Goal: Information Seeking & Learning: Check status

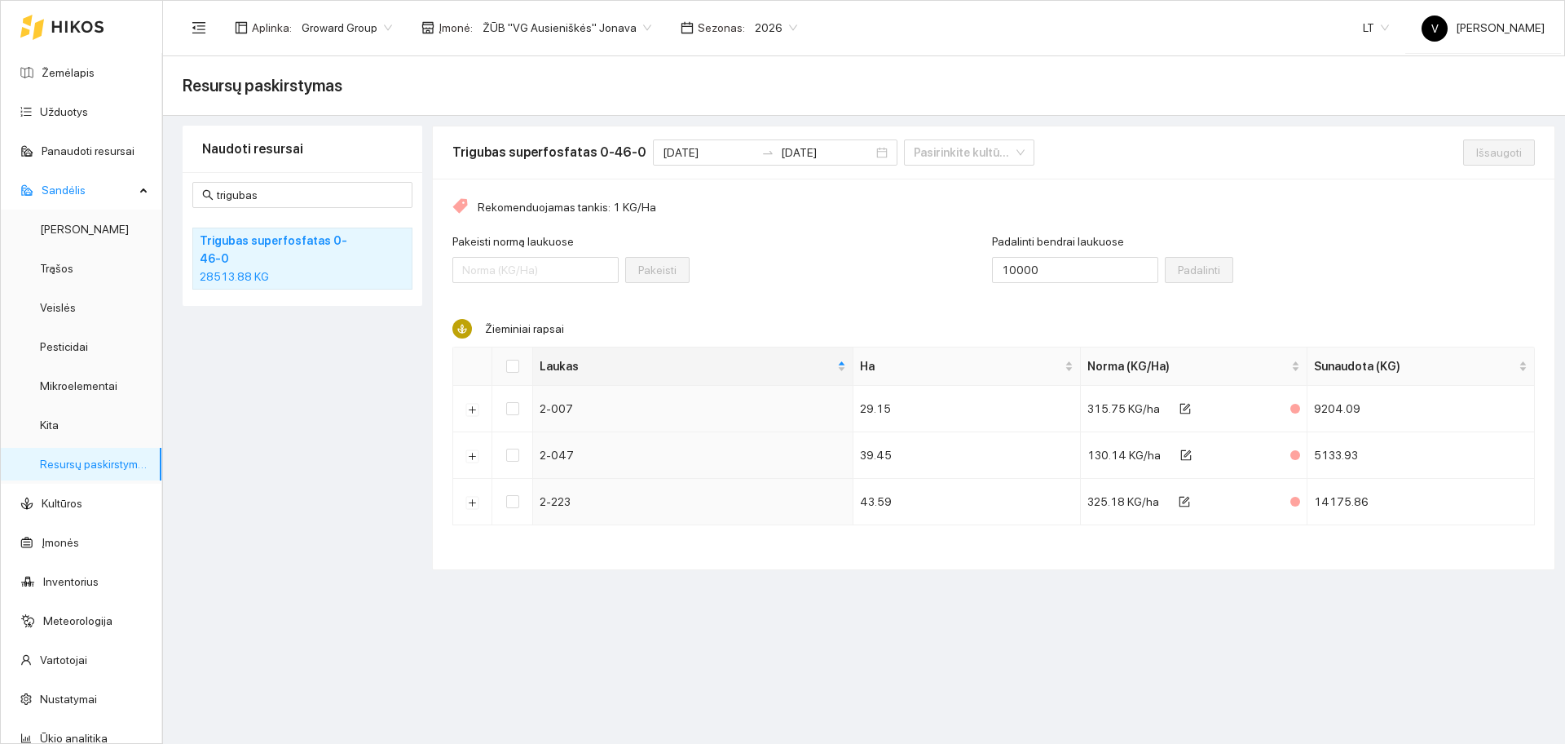
click at [704, 625] on main "Resursų paskirstymas Naudoti resursai trigubas Trigubas superfosfatas 0-46-0 28…" at bounding box center [864, 399] width 1402 height 687
drag, startPoint x: 982, startPoint y: 643, endPoint x: 978, endPoint y: 657, distance: 14.7
click at [981, 644] on main "Resursų paskirstymas Naudoti resursai trigubas Trigubas superfosfatas 0-46-0 28…" at bounding box center [864, 399] width 1402 height 687
click at [281, 196] on input "trigubas" at bounding box center [310, 195] width 186 height 18
type input "t"
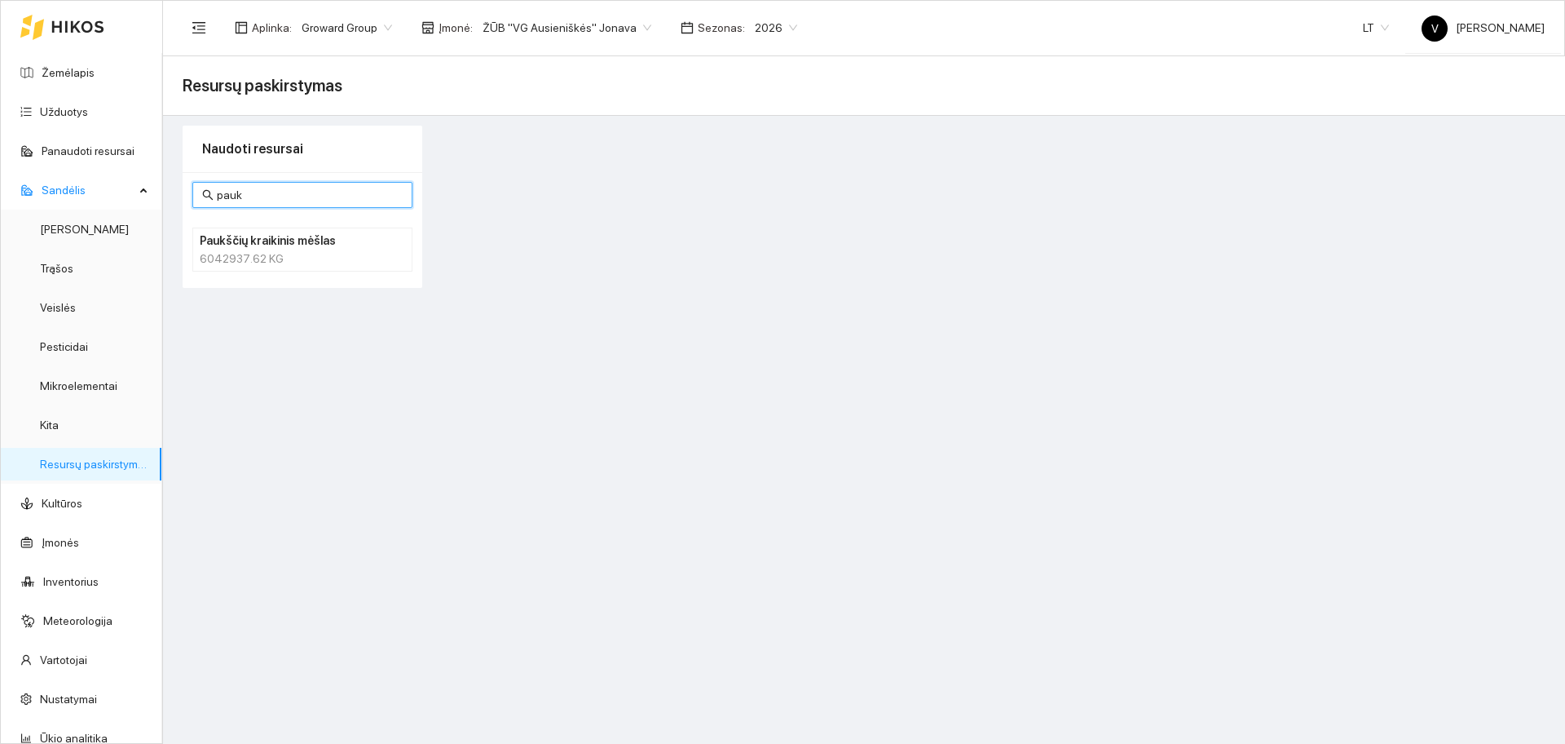
type input "pauk"
click at [260, 257] on div "6042937.62 KG" at bounding box center [302, 258] width 205 height 18
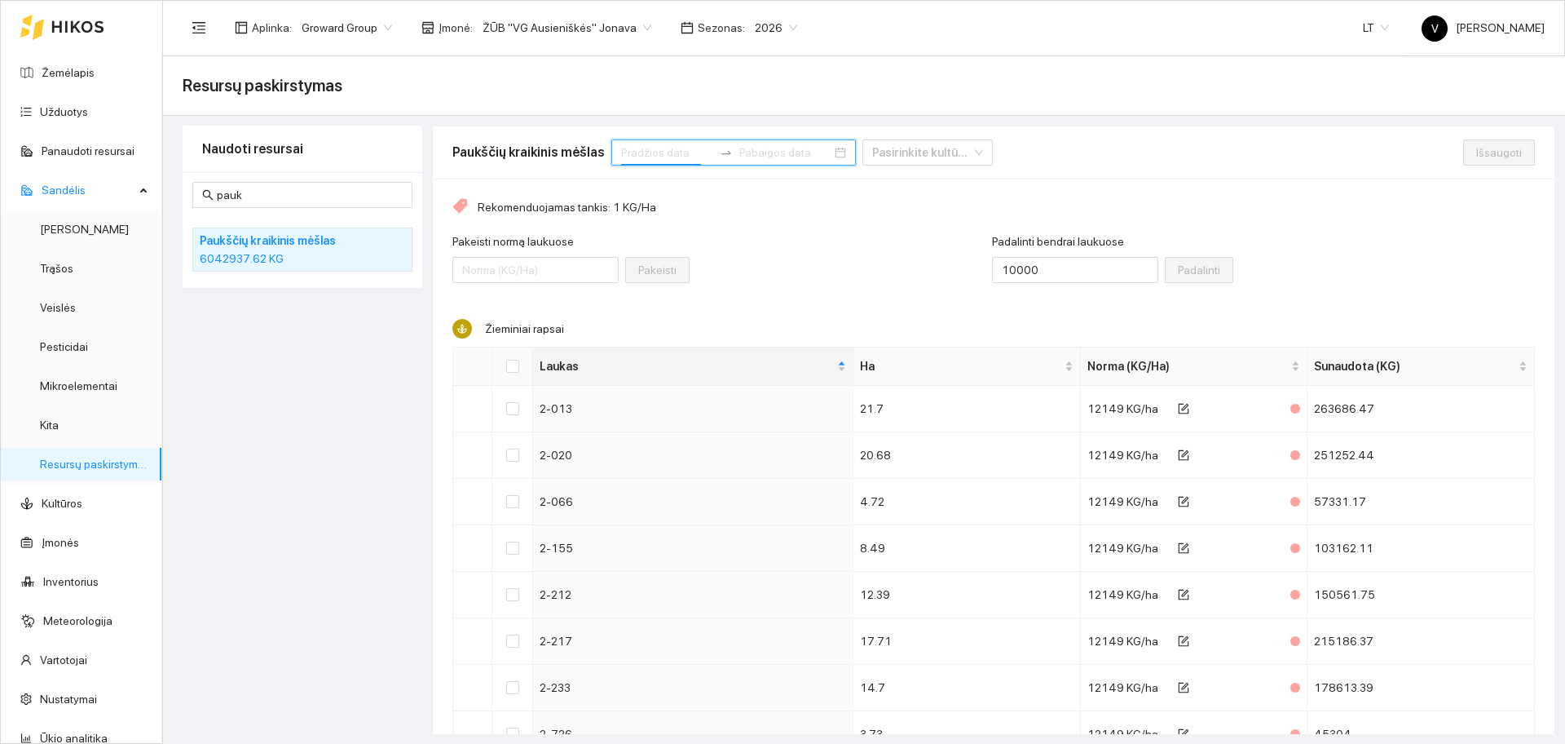
click at [634, 147] on input at bounding box center [667, 152] width 92 height 18
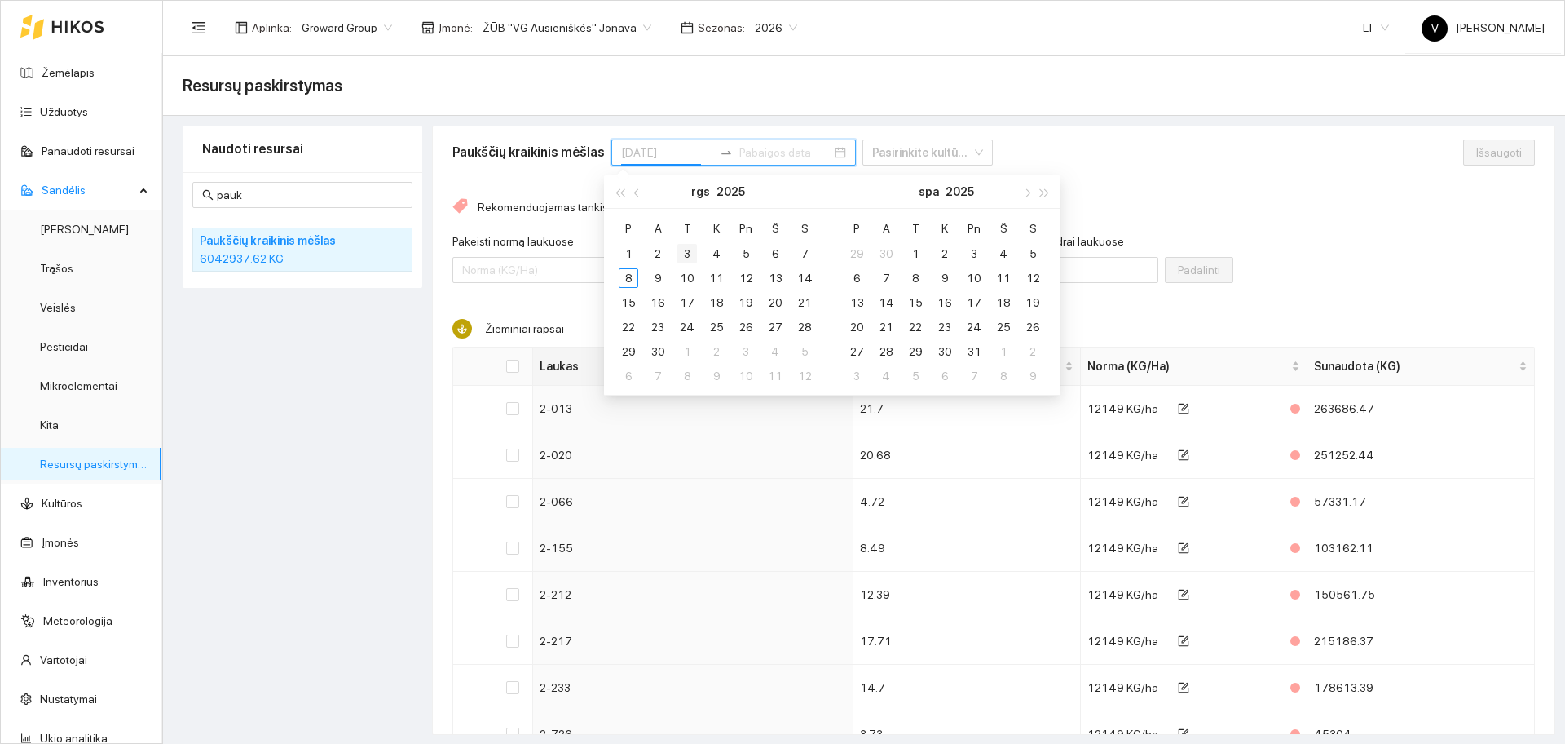
type input "[DATE]"
click at [638, 196] on span "button" at bounding box center [638, 192] width 8 height 8
type input "[DATE]"
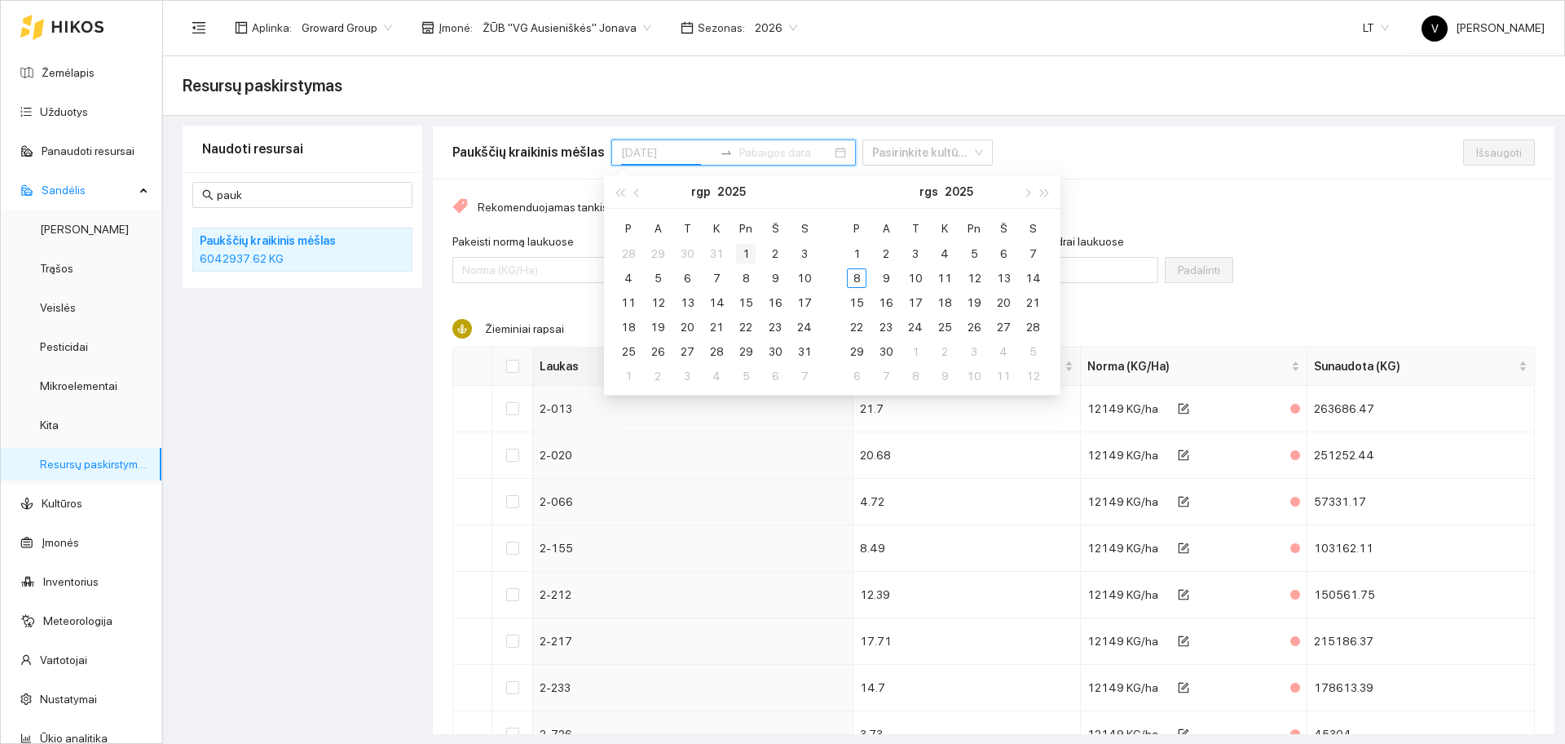
click at [749, 253] on div "1" at bounding box center [746, 254] width 20 height 20
click at [892, 354] on div "30" at bounding box center [886, 352] width 20 height 20
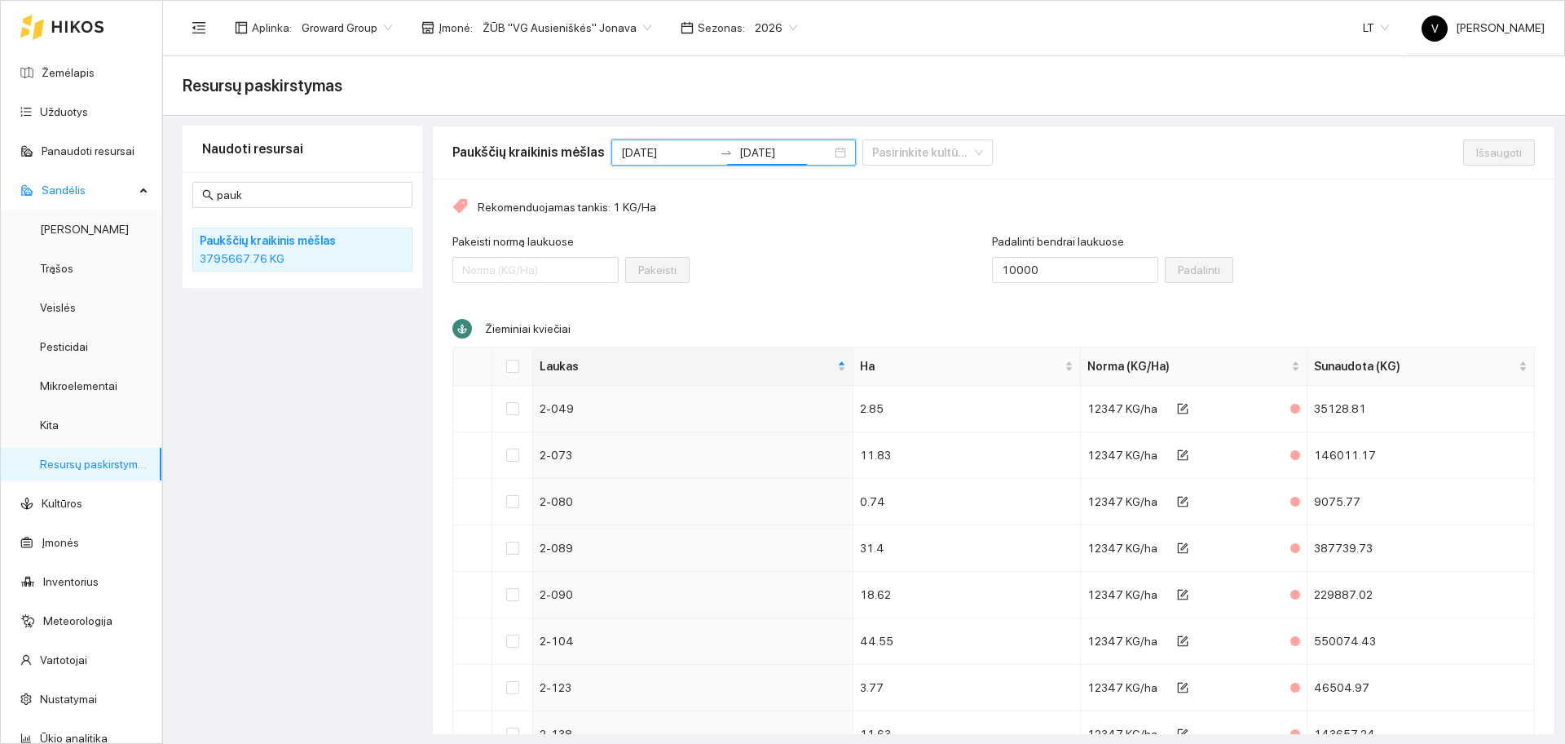
click at [1307, 259] on div "Padalinti bendrai laukuose 10000 Padalinti" at bounding box center [1264, 267] width 544 height 70
click at [1289, 248] on div "Padalinti bendrai laukuose 10000 Padalinti" at bounding box center [1264, 267] width 544 height 70
click at [772, 151] on input "[DATE]" at bounding box center [785, 152] width 92 height 18
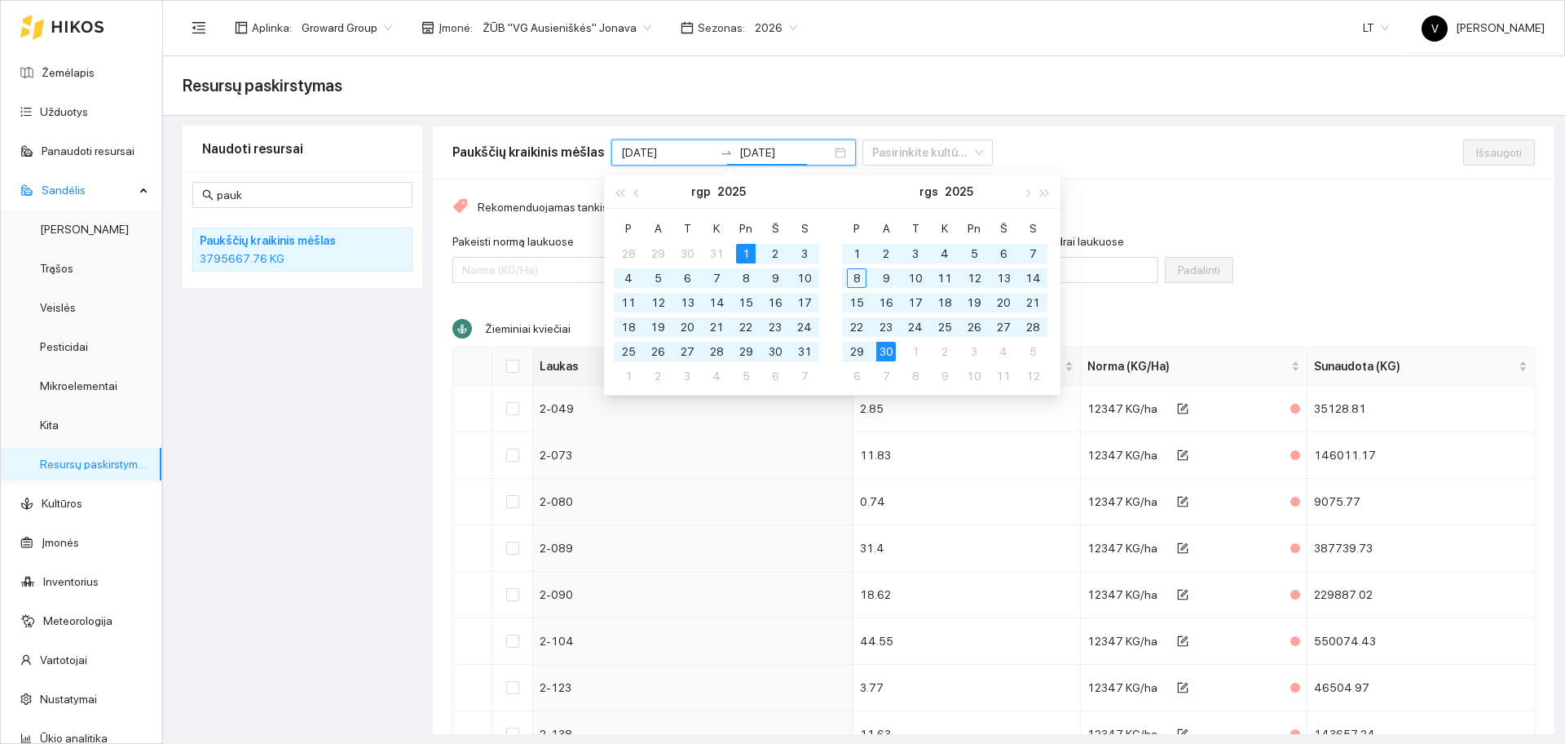
type input "[DATE]"
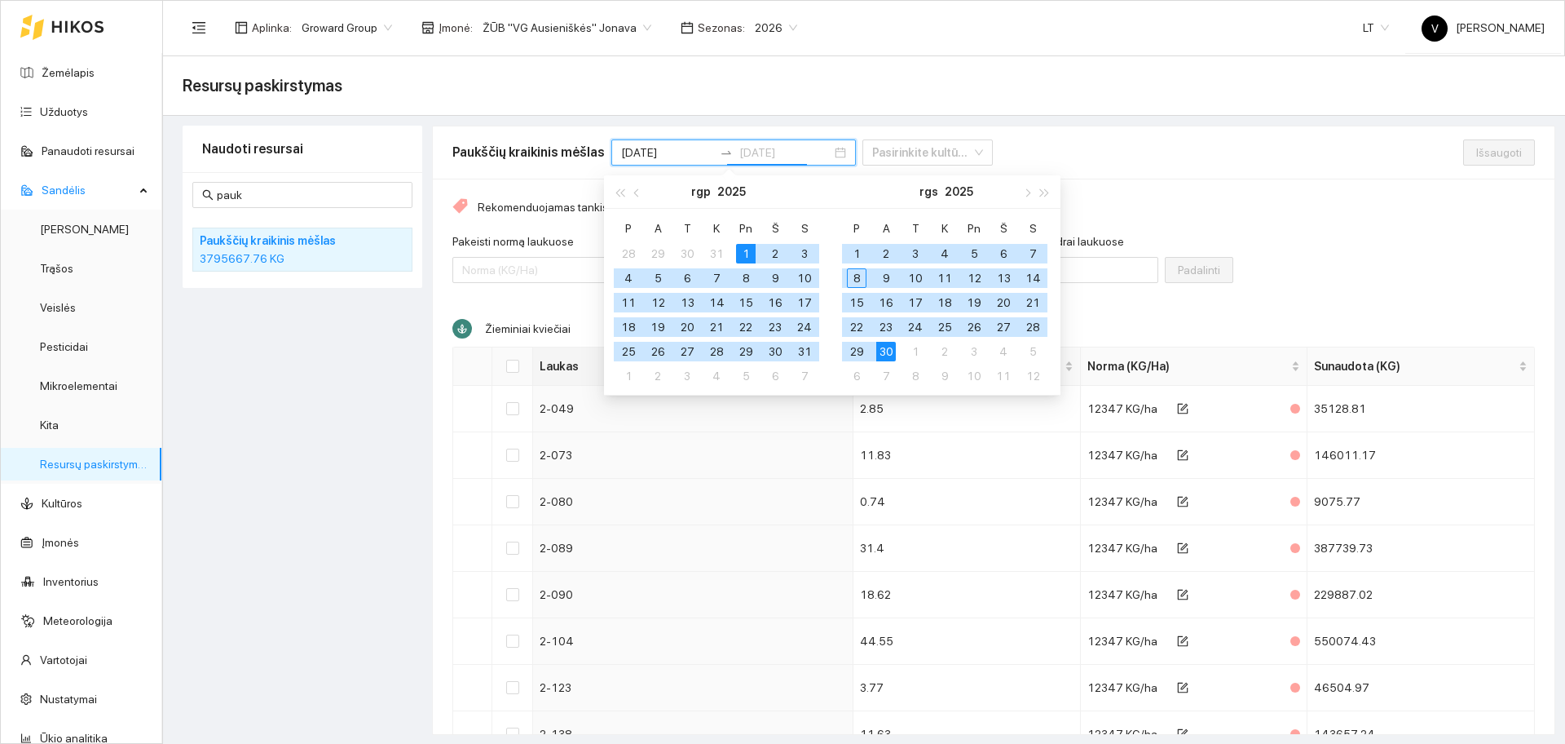
click at [889, 350] on div "30" at bounding box center [886, 352] width 20 height 20
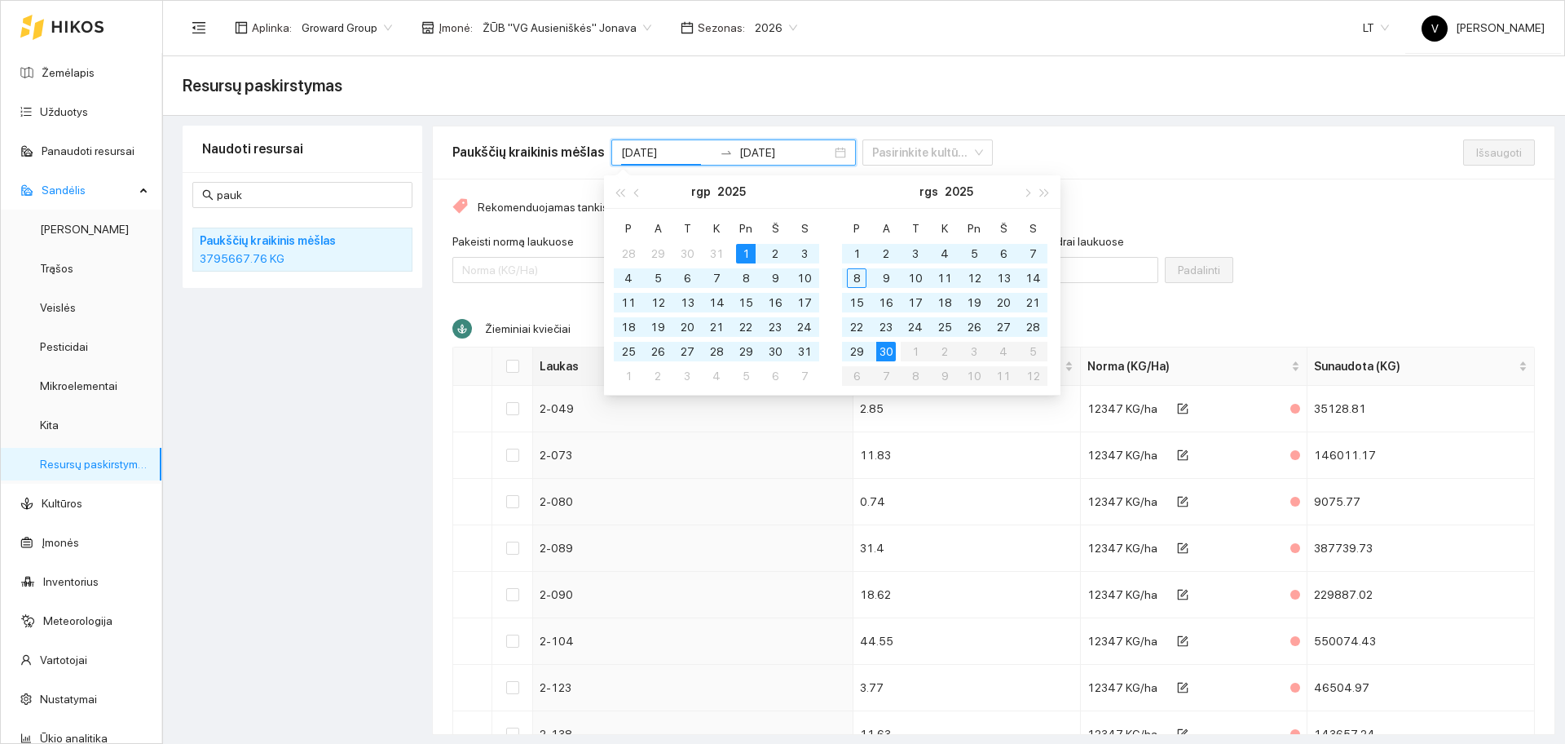
type input "[DATE]"
click at [356, 254] on div "3795667.76 KG" at bounding box center [302, 258] width 205 height 18
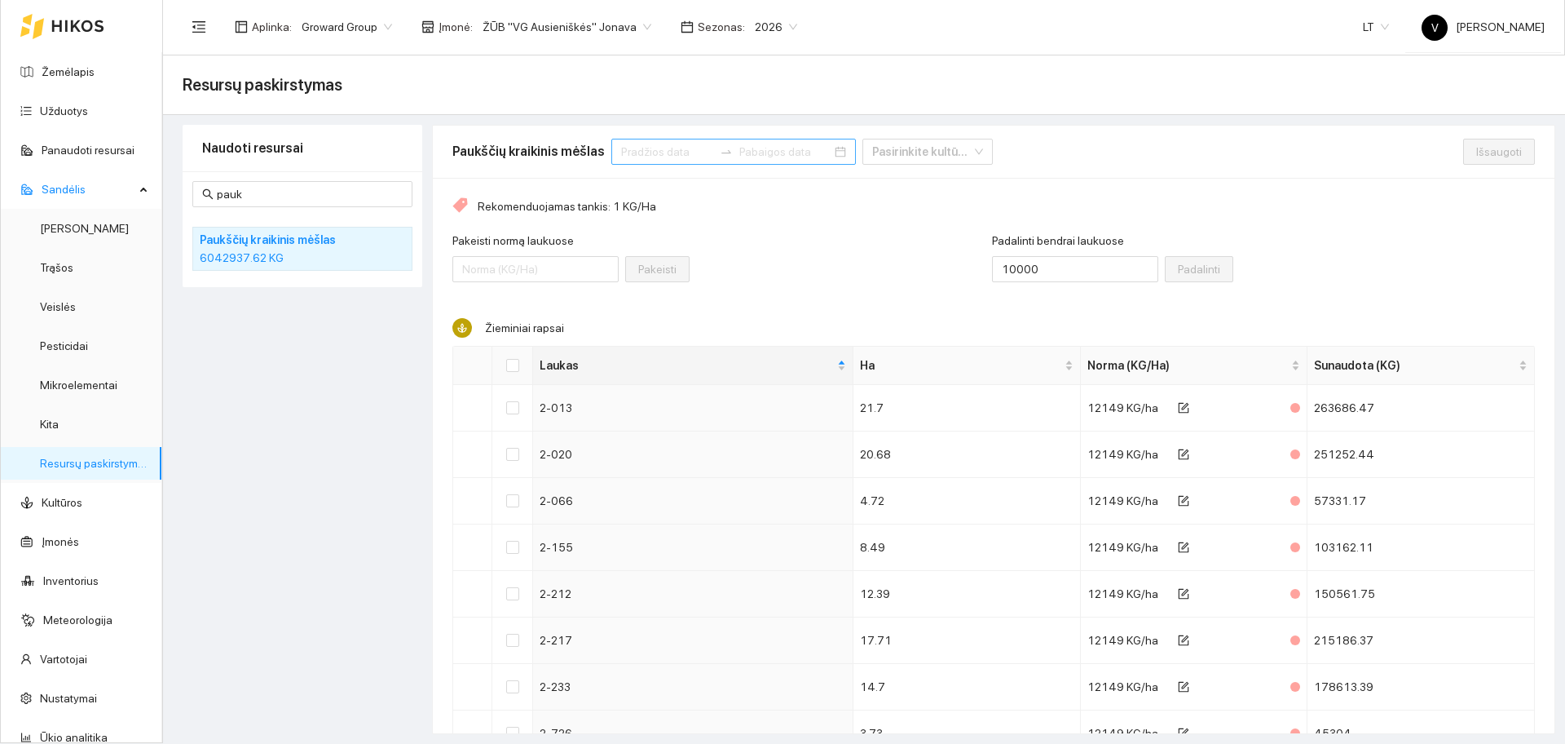
click at [673, 152] on input at bounding box center [667, 152] width 92 height 18
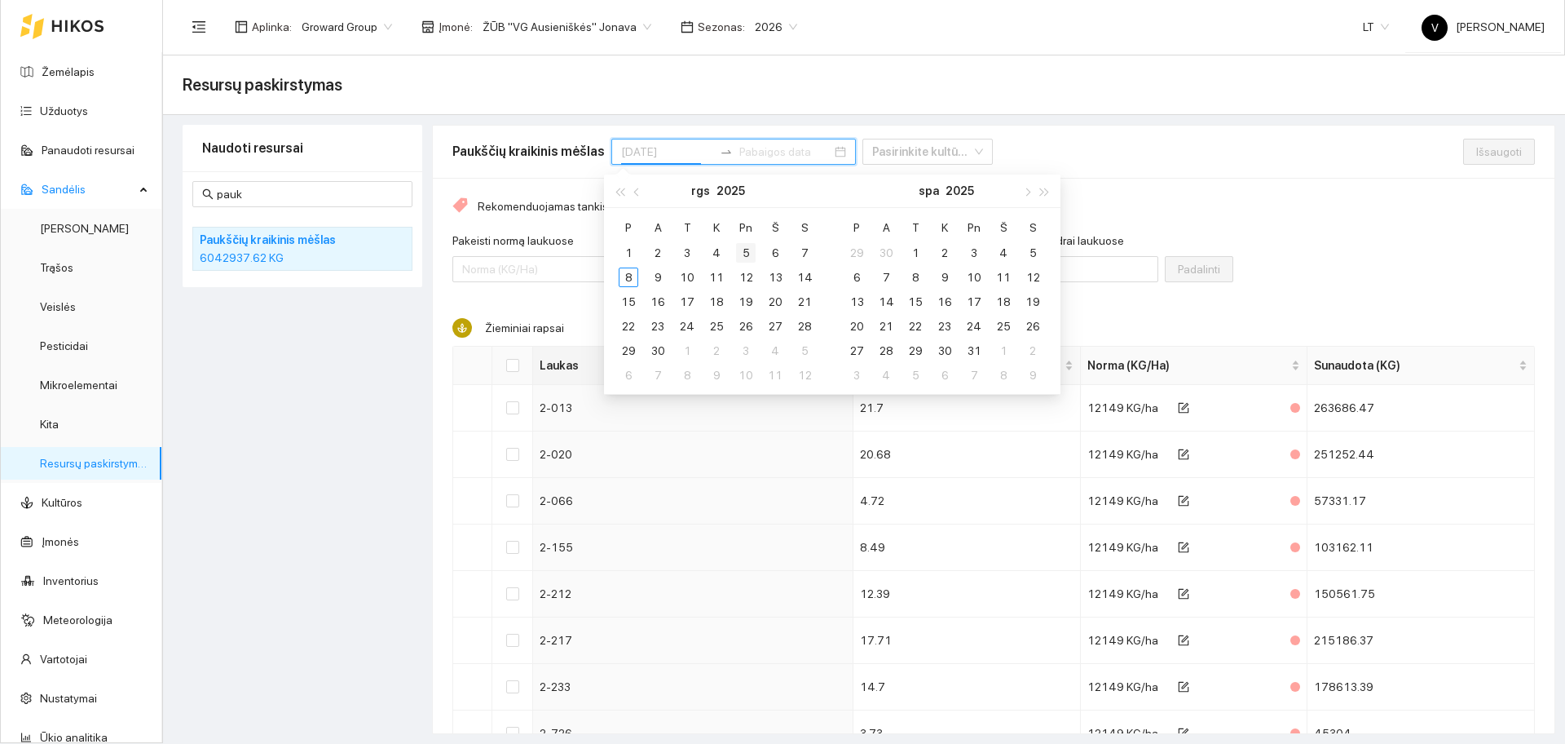
type input "[DATE]"
click at [629, 249] on div "1" at bounding box center [629, 253] width 20 height 20
type input "[DATE]"
click at [662, 347] on div "30" at bounding box center [658, 351] width 20 height 20
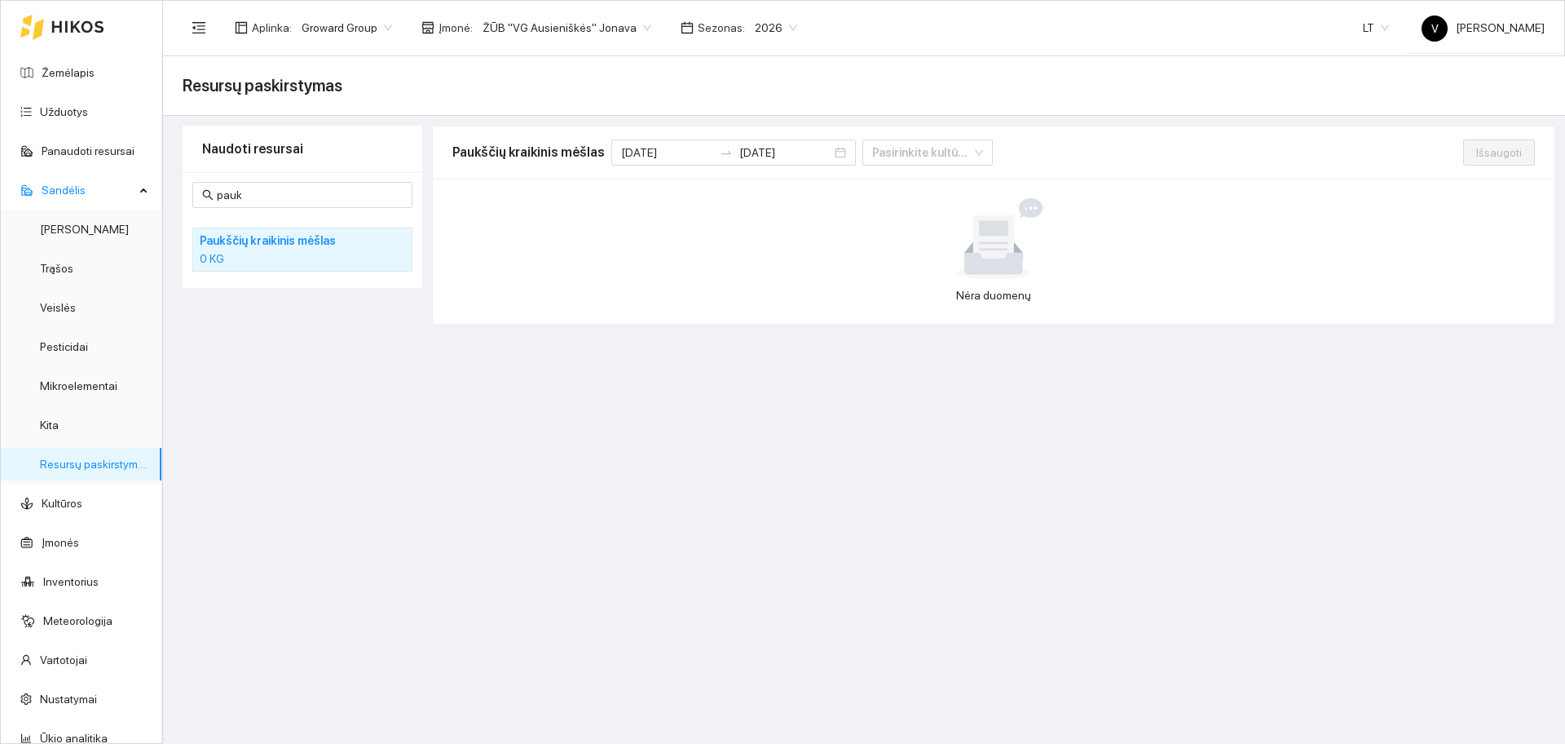
click at [651, 241] on div at bounding box center [994, 239] width 1070 height 82
click at [289, 241] on h4 "Paukščių kraikinis mėšlas" at bounding box center [281, 241] width 163 height 18
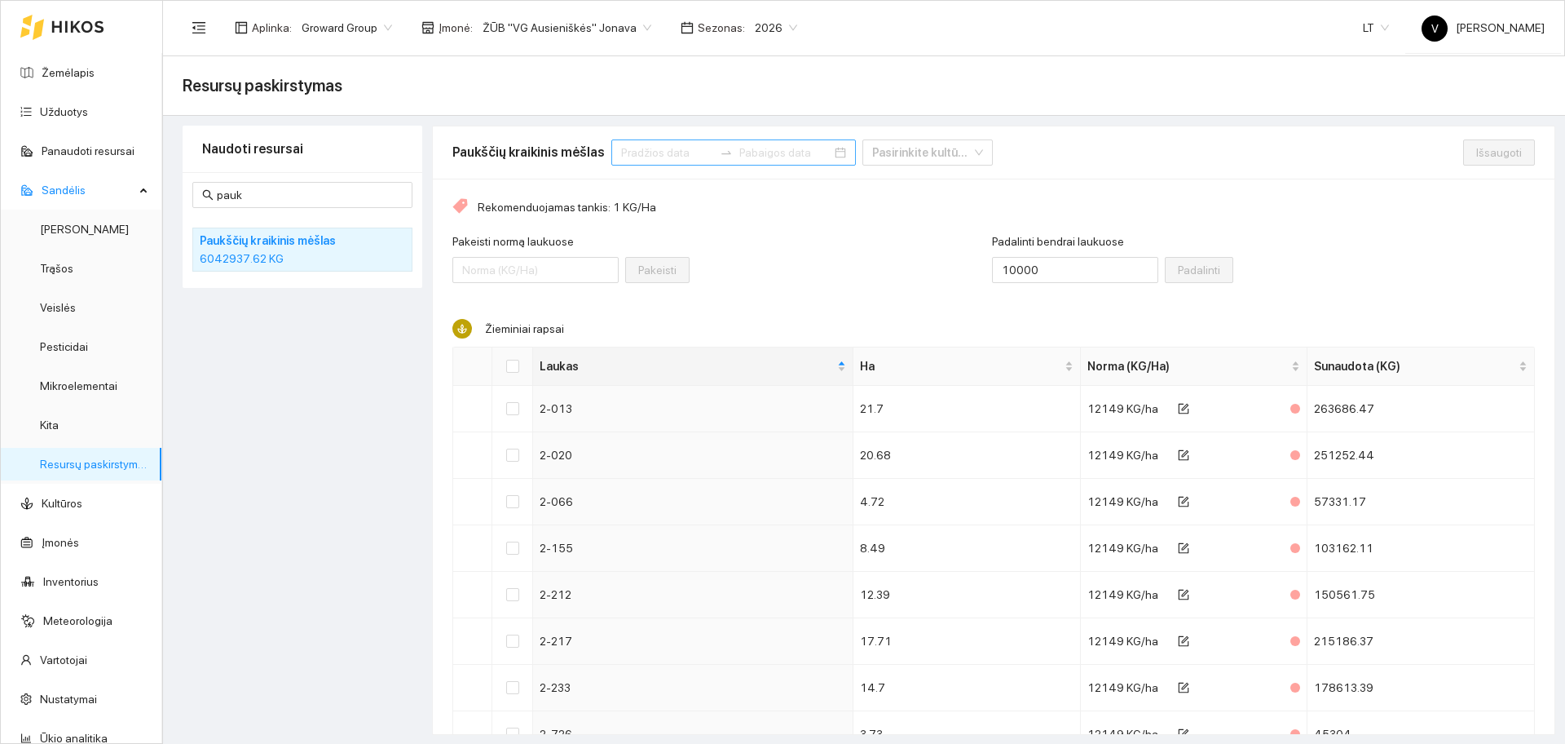
click at [647, 152] on input at bounding box center [667, 152] width 92 height 18
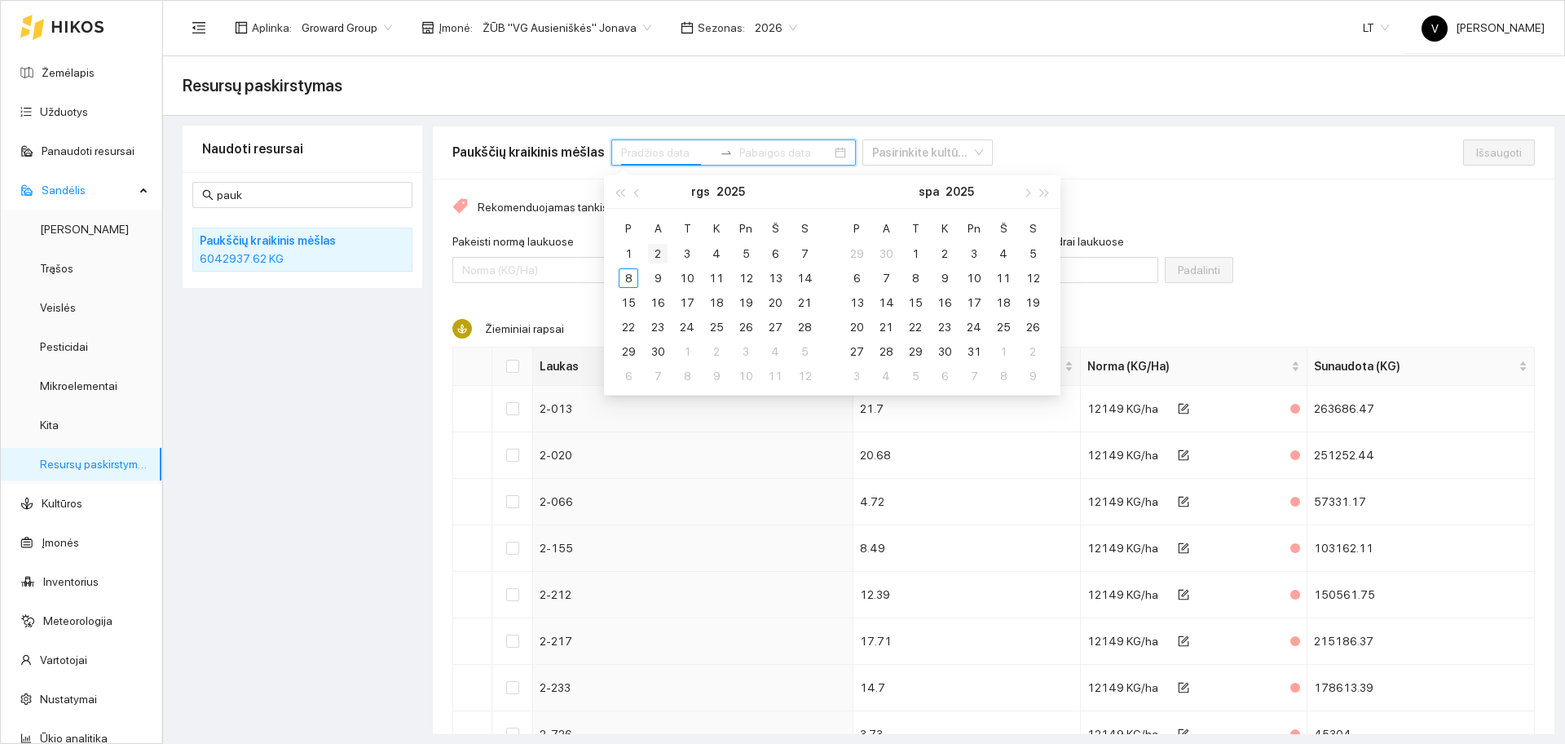
type input "[DATE]"
click at [627, 251] on div "1" at bounding box center [629, 254] width 20 height 20
type input "[DATE]"
click at [657, 351] on div "30" at bounding box center [658, 352] width 20 height 20
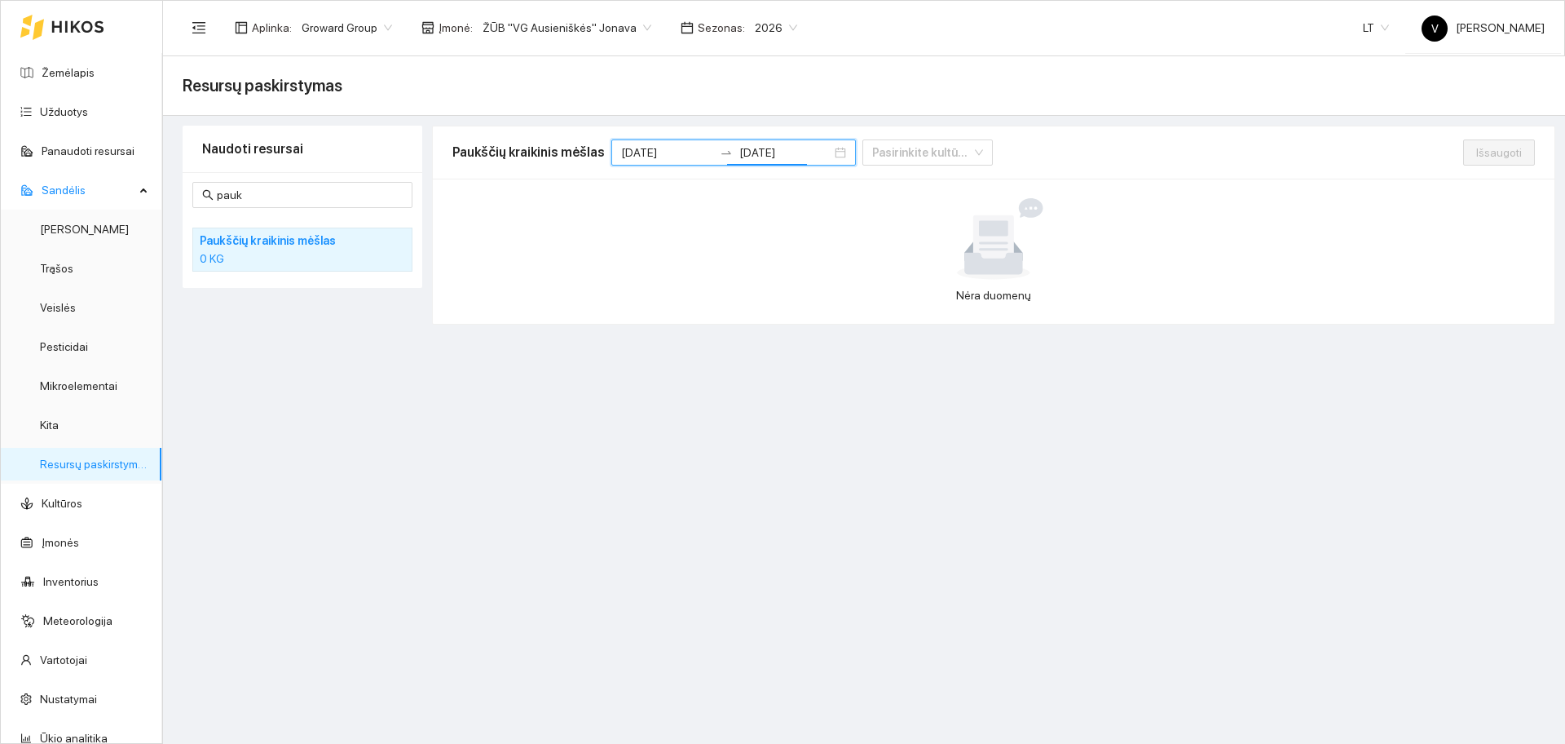
click at [628, 276] on div at bounding box center [994, 239] width 1070 height 82
click at [634, 157] on input "[DATE]" at bounding box center [667, 152] width 92 height 18
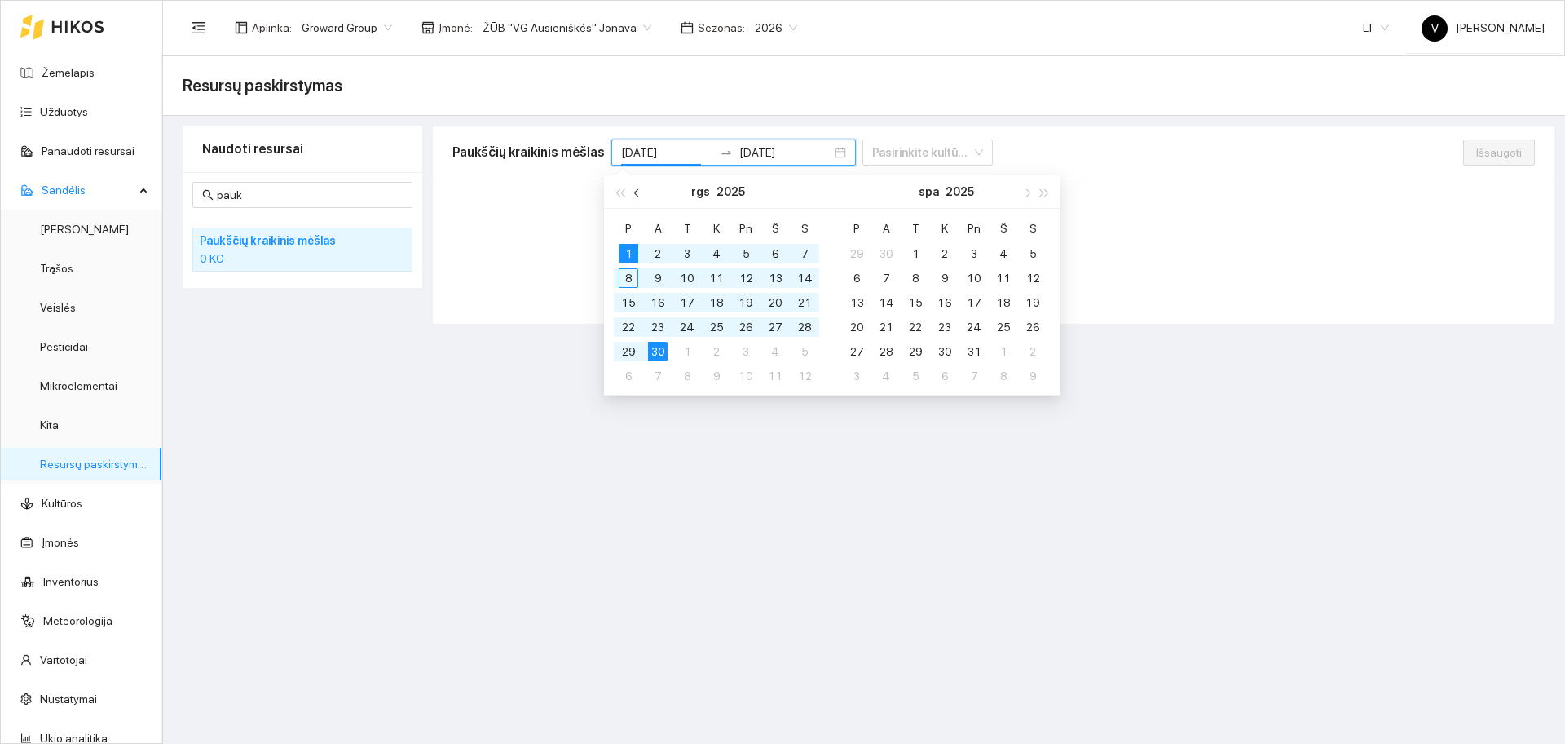
click at [638, 194] on span "button" at bounding box center [638, 192] width 8 height 8
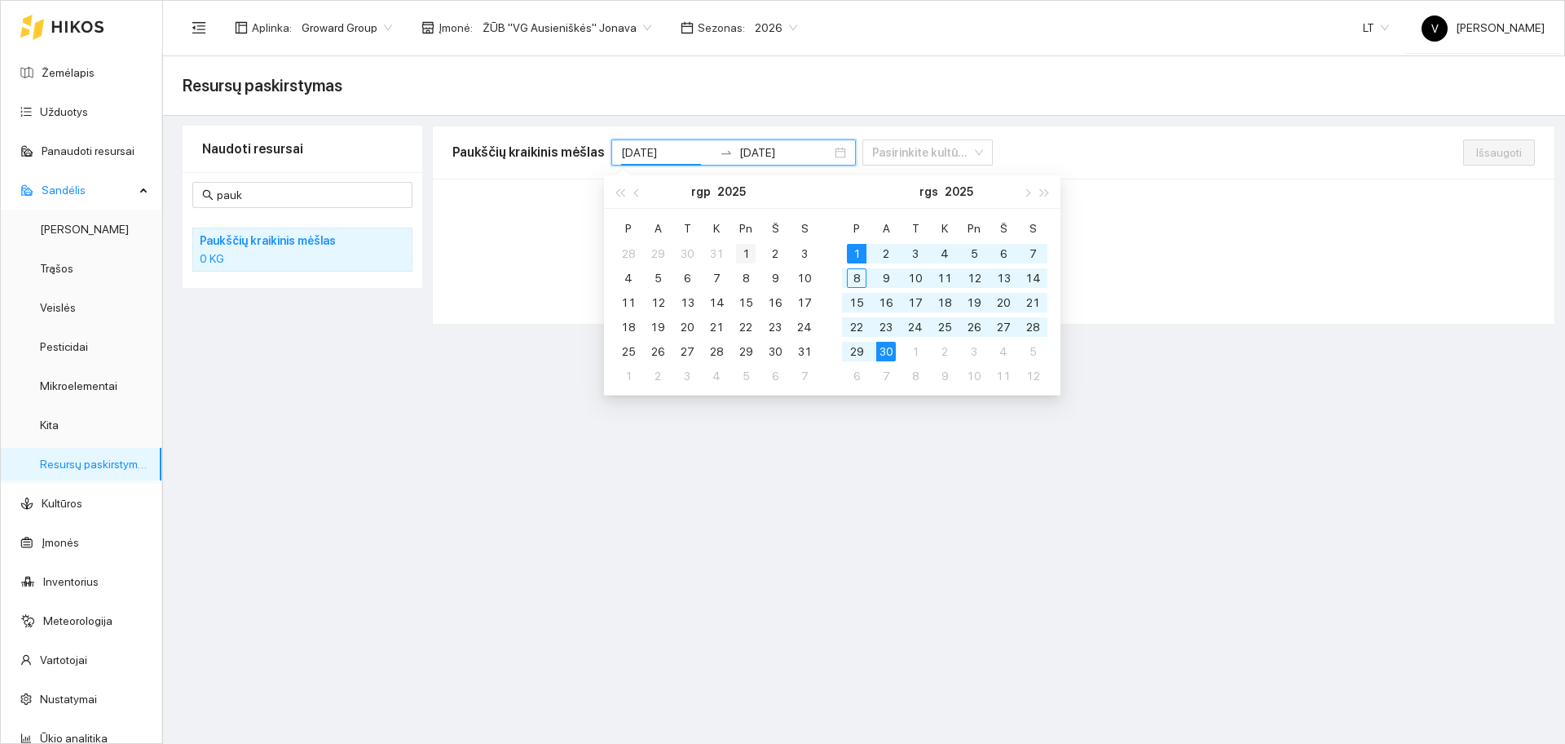
type input "[DATE]"
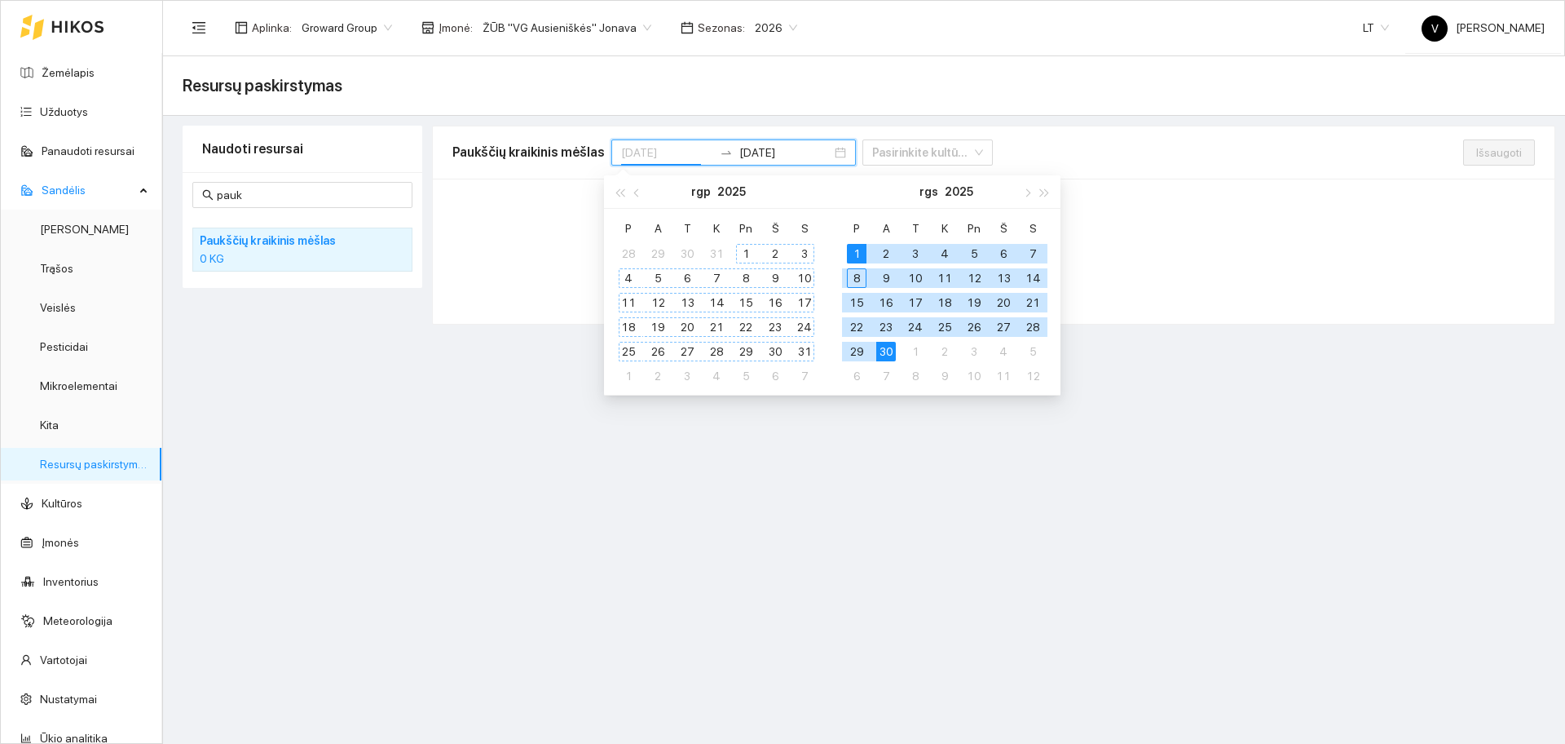
click at [742, 258] on div "1" at bounding box center [746, 254] width 20 height 20
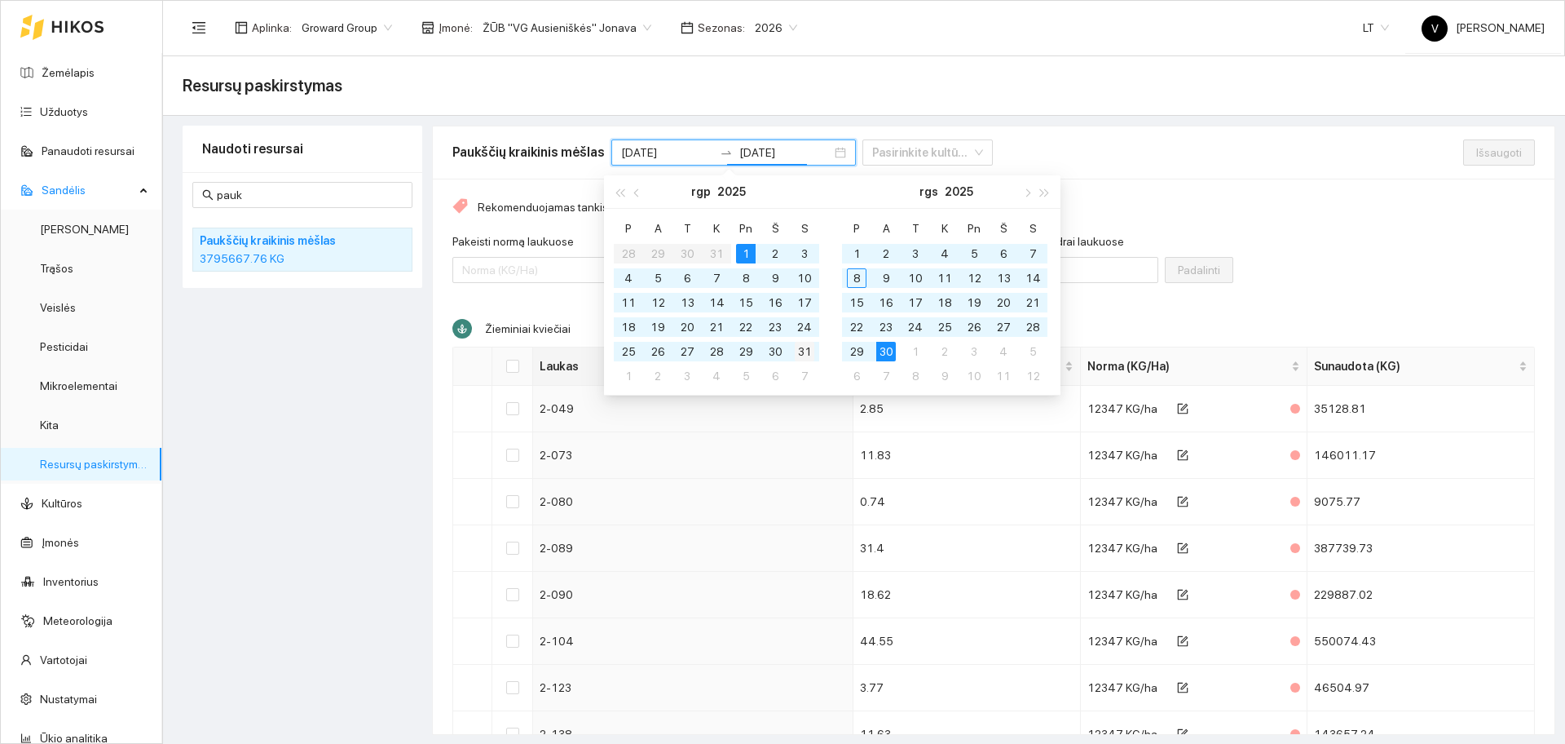
type input "[DATE]"
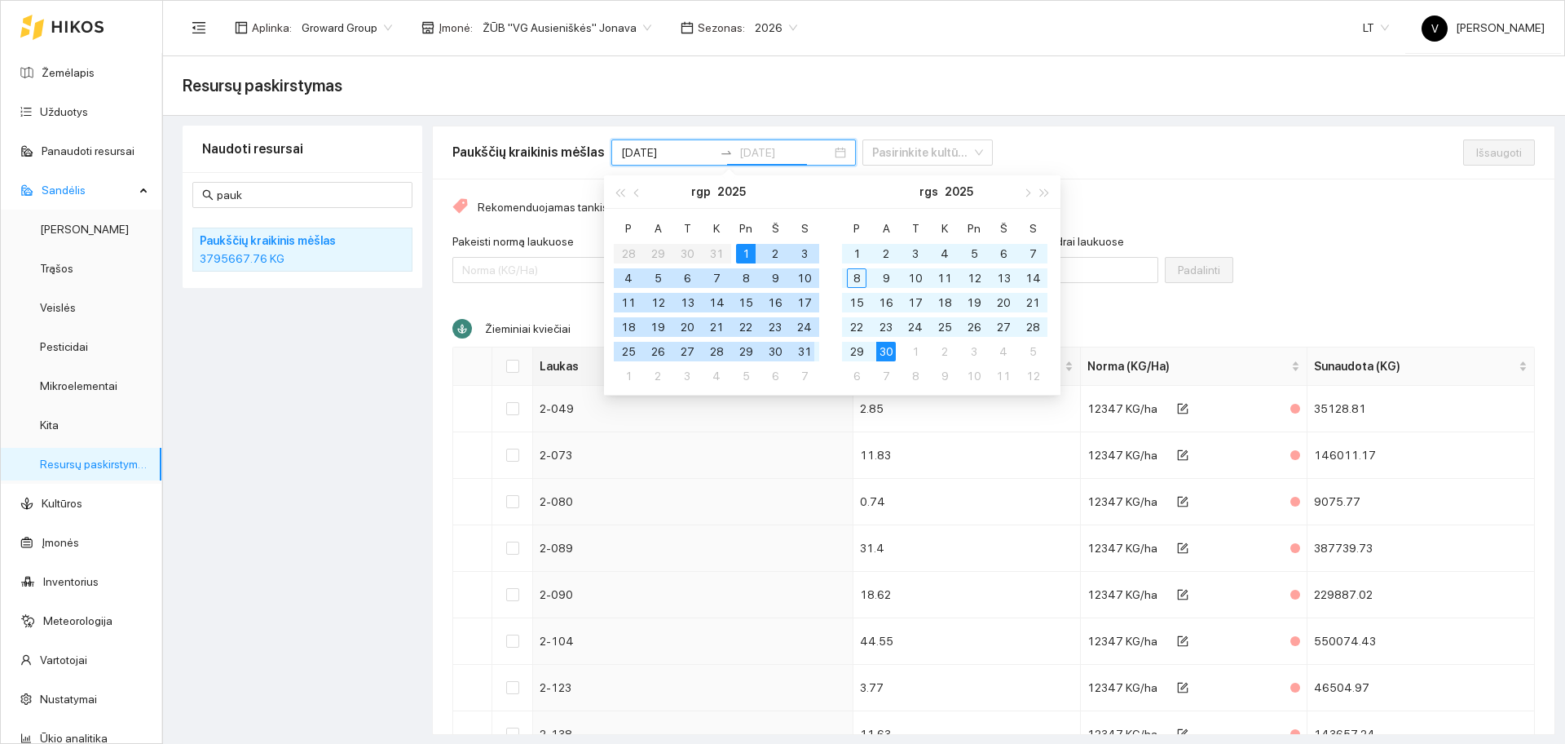
click at [800, 347] on div "31" at bounding box center [805, 352] width 20 height 20
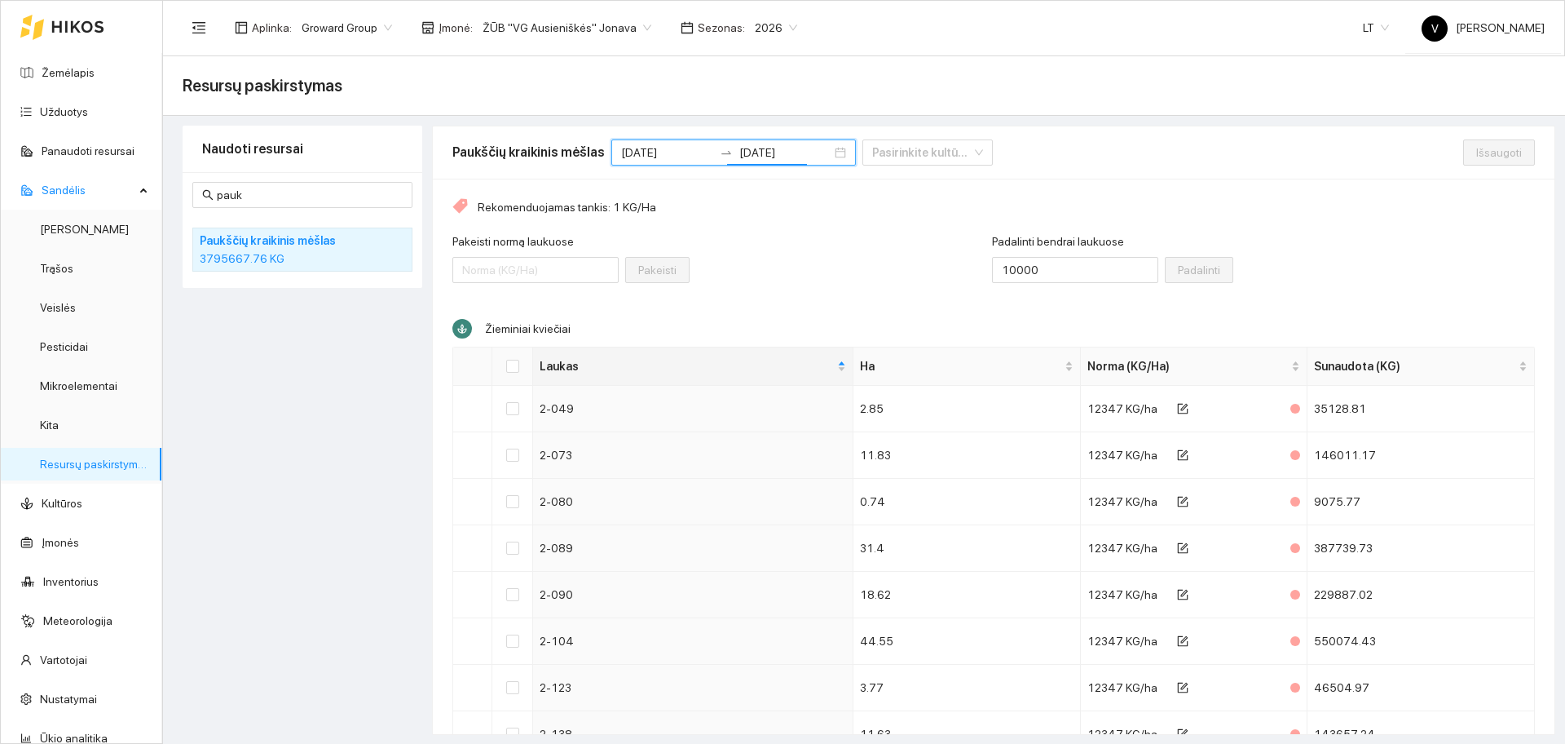
click at [778, 271] on div "Pakeisti normą laukuose Pakeisti" at bounding box center [722, 267] width 540 height 70
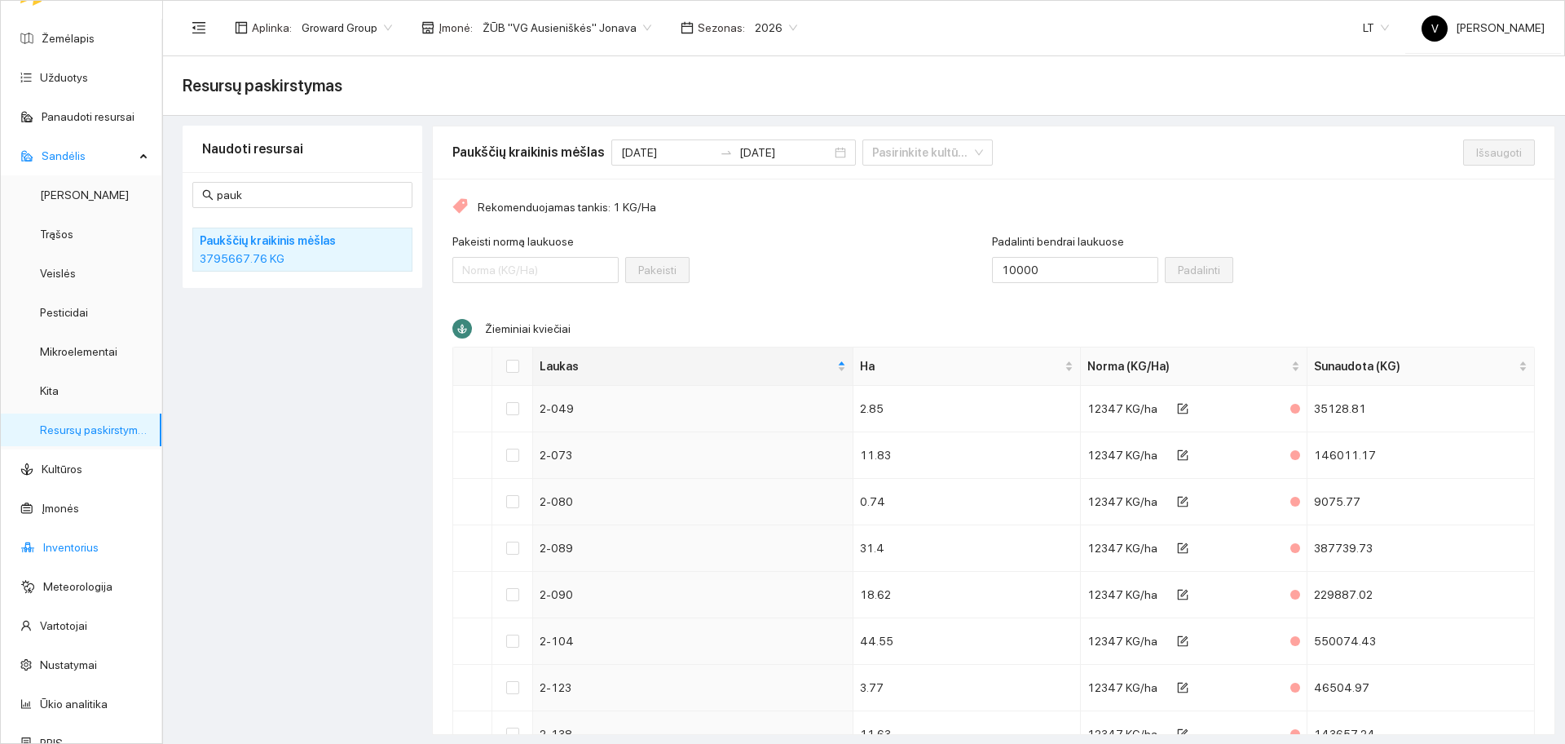
scroll to position [54, 0]
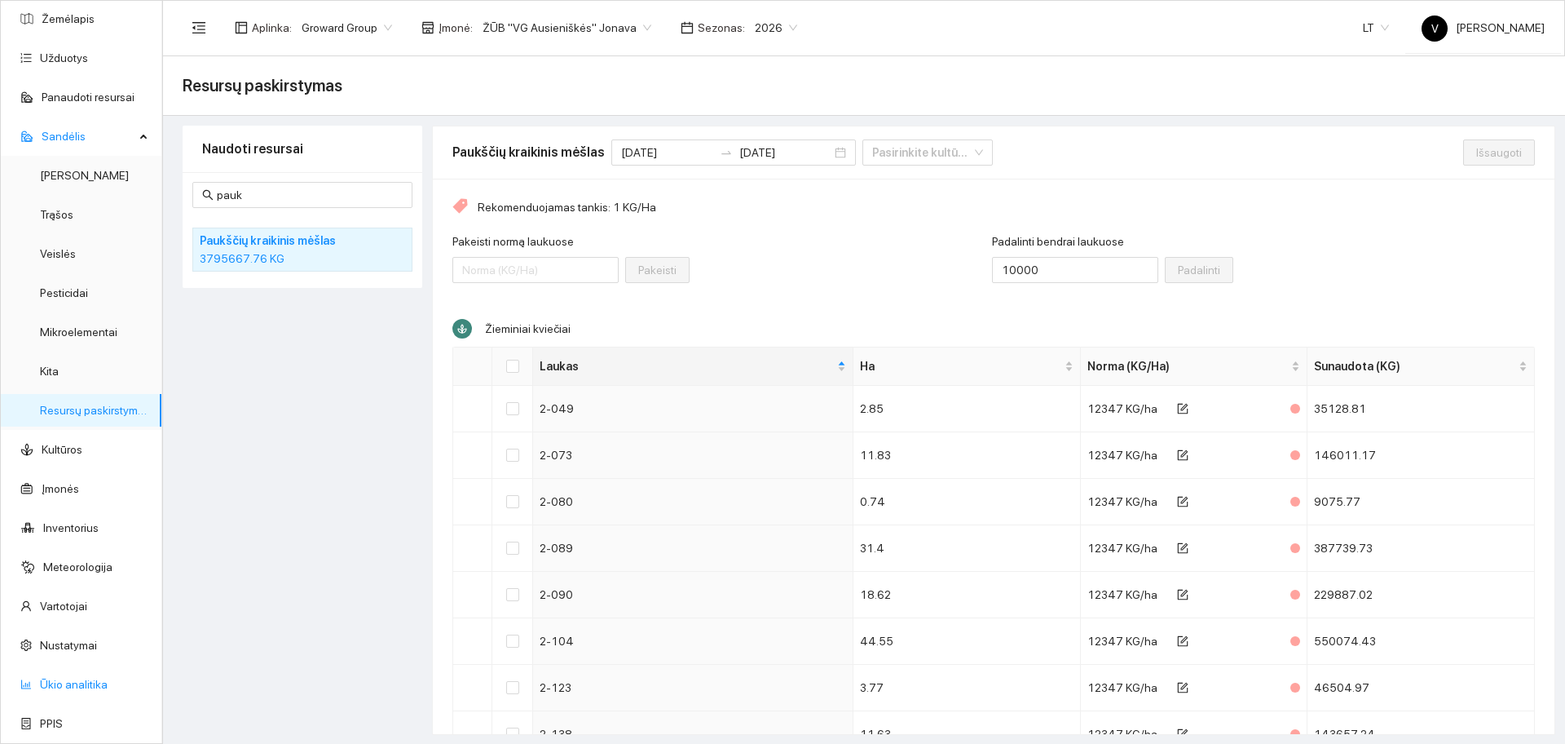
click at [81, 687] on link "Ūkio analitika" at bounding box center [74, 684] width 68 height 13
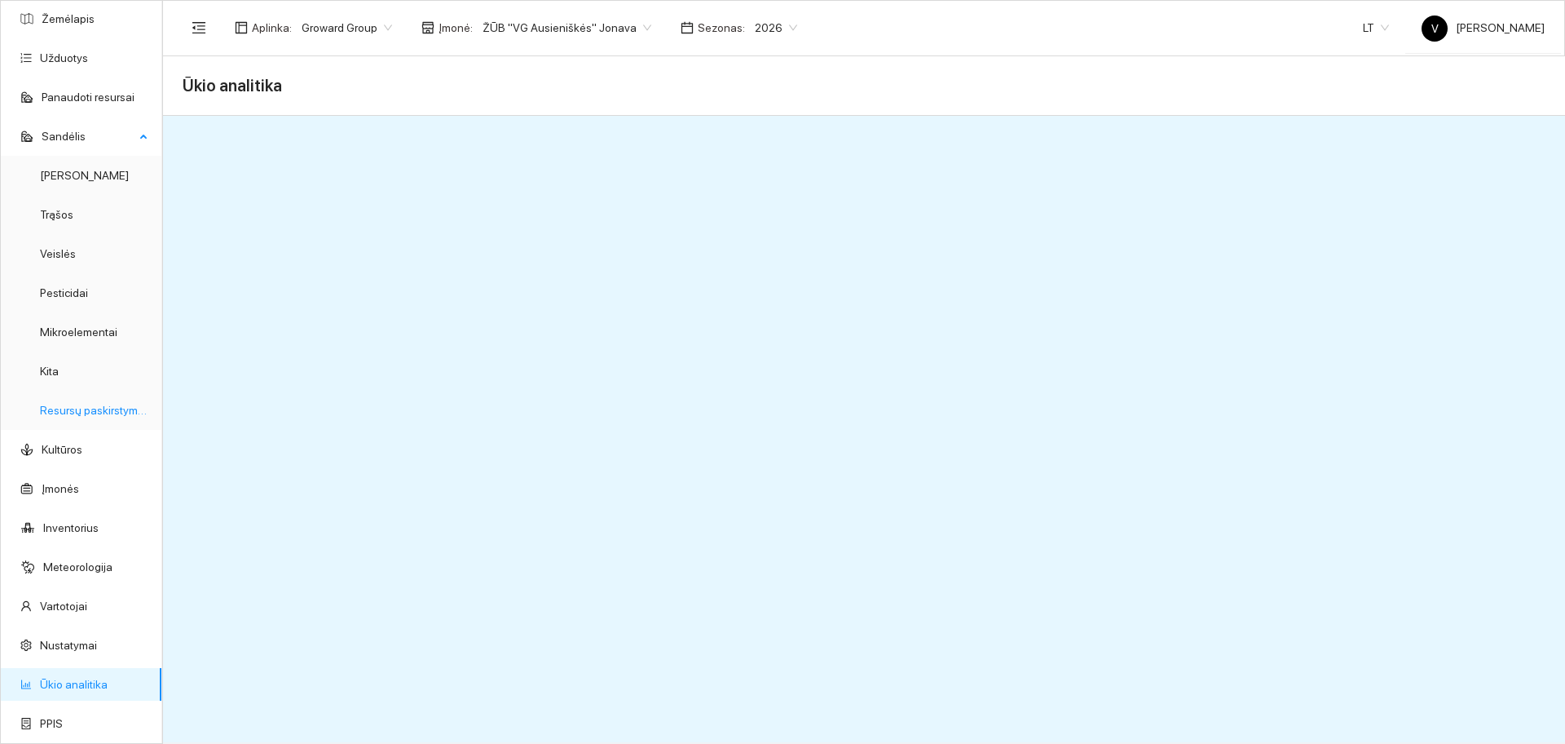
click at [100, 417] on link "Resursų paskirstymas" at bounding box center [95, 410] width 110 height 13
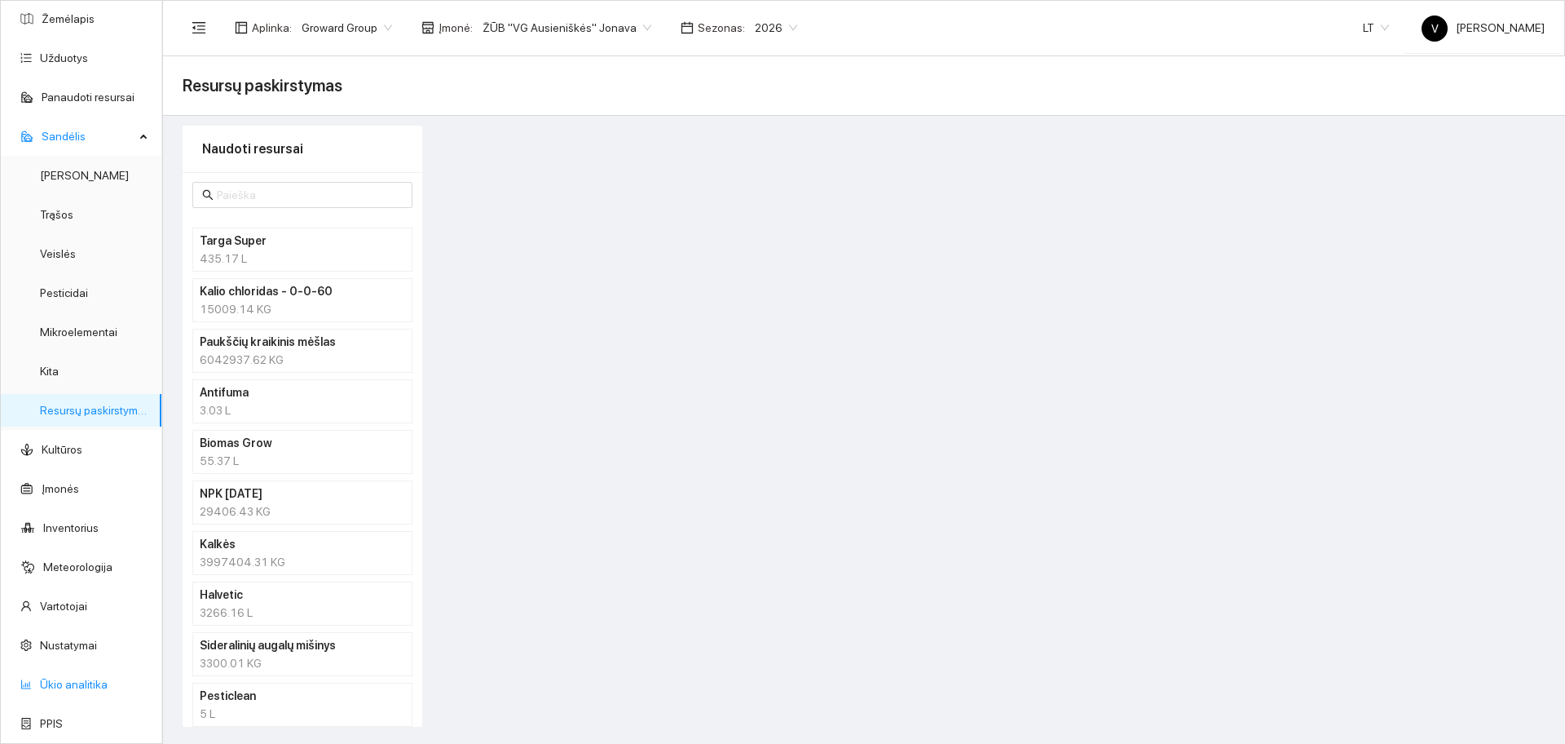
click at [75, 678] on link "Ūkio analitika" at bounding box center [74, 684] width 68 height 13
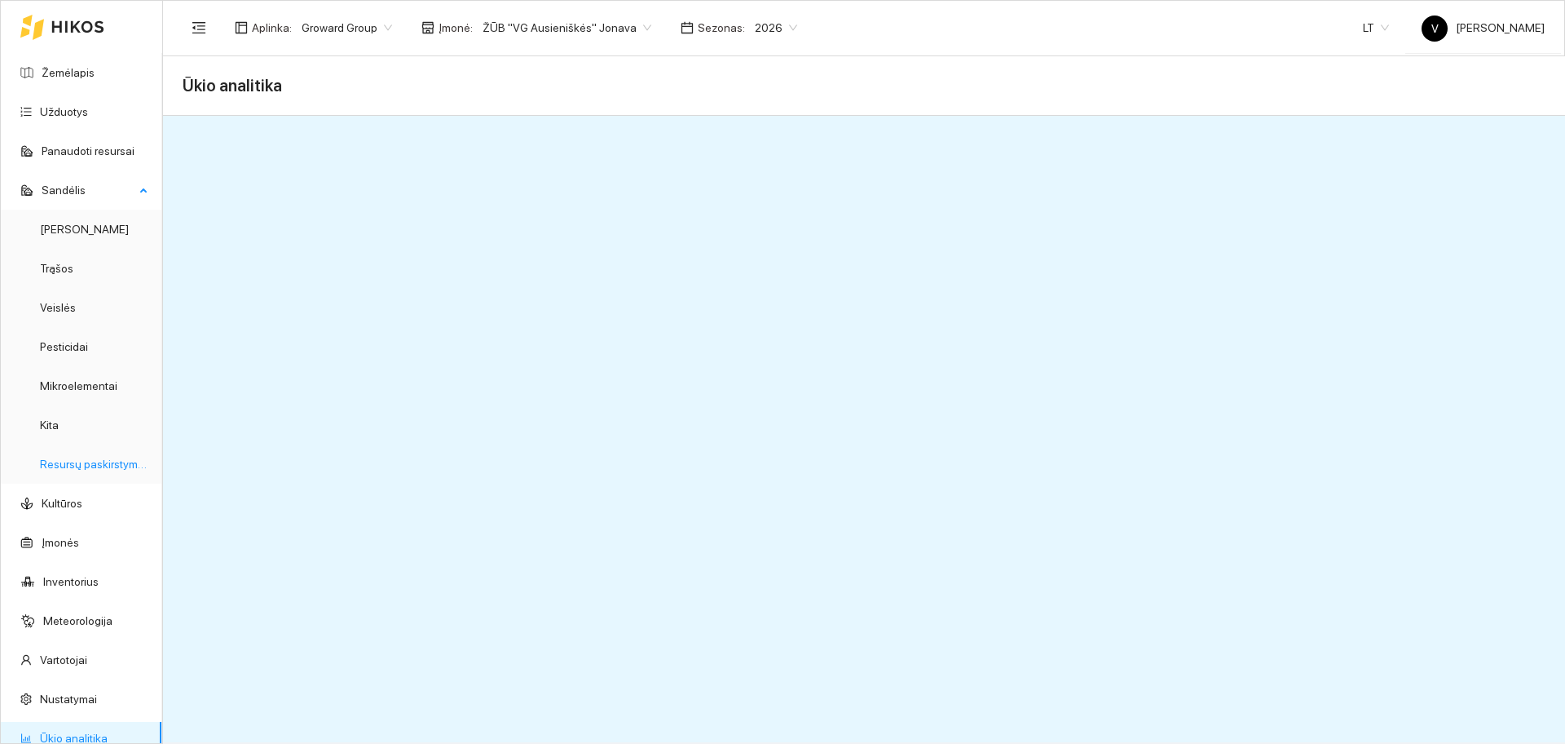
click at [100, 470] on link "Resursų paskirstymas" at bounding box center [95, 463] width 110 height 13
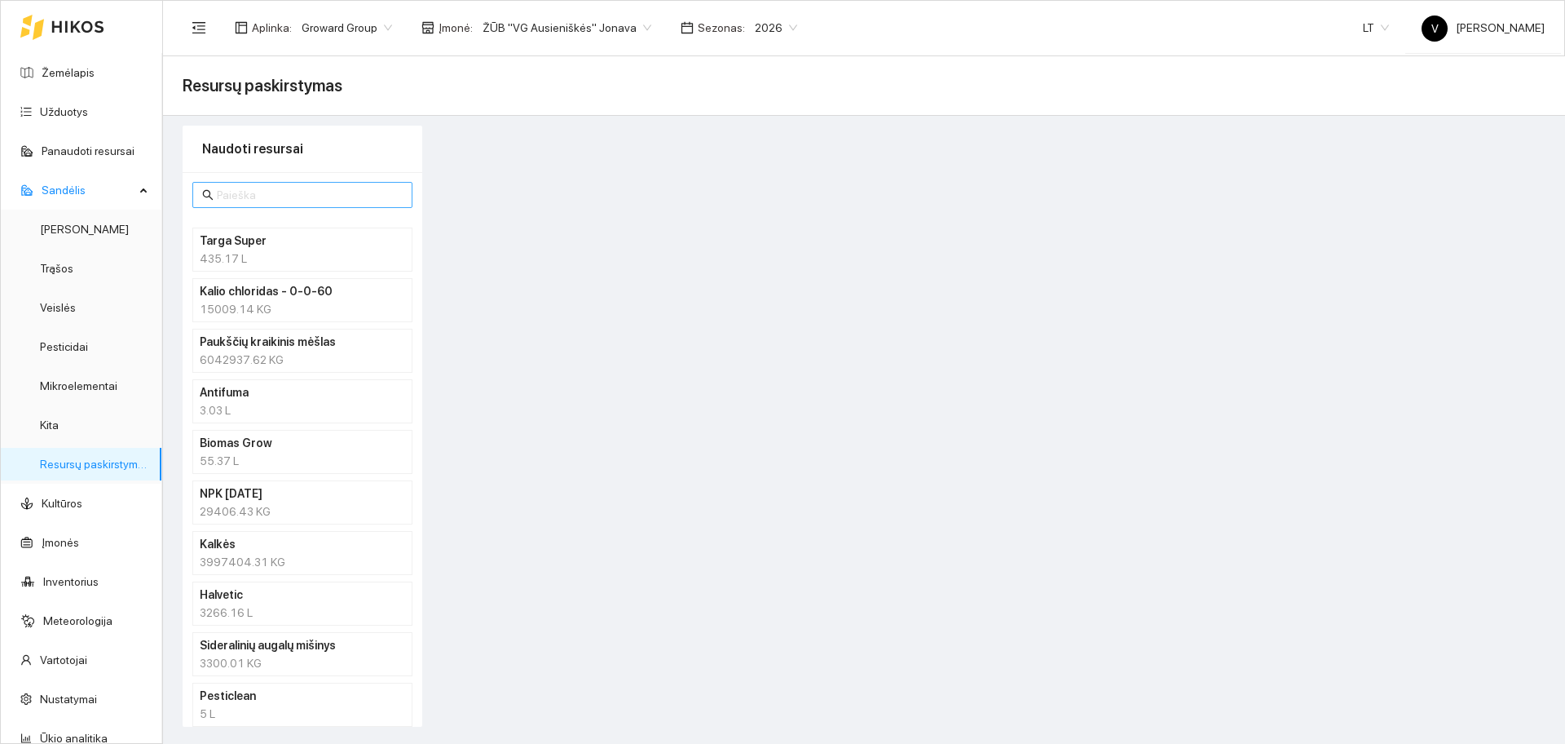
click at [258, 192] on input "text" at bounding box center [310, 195] width 186 height 18
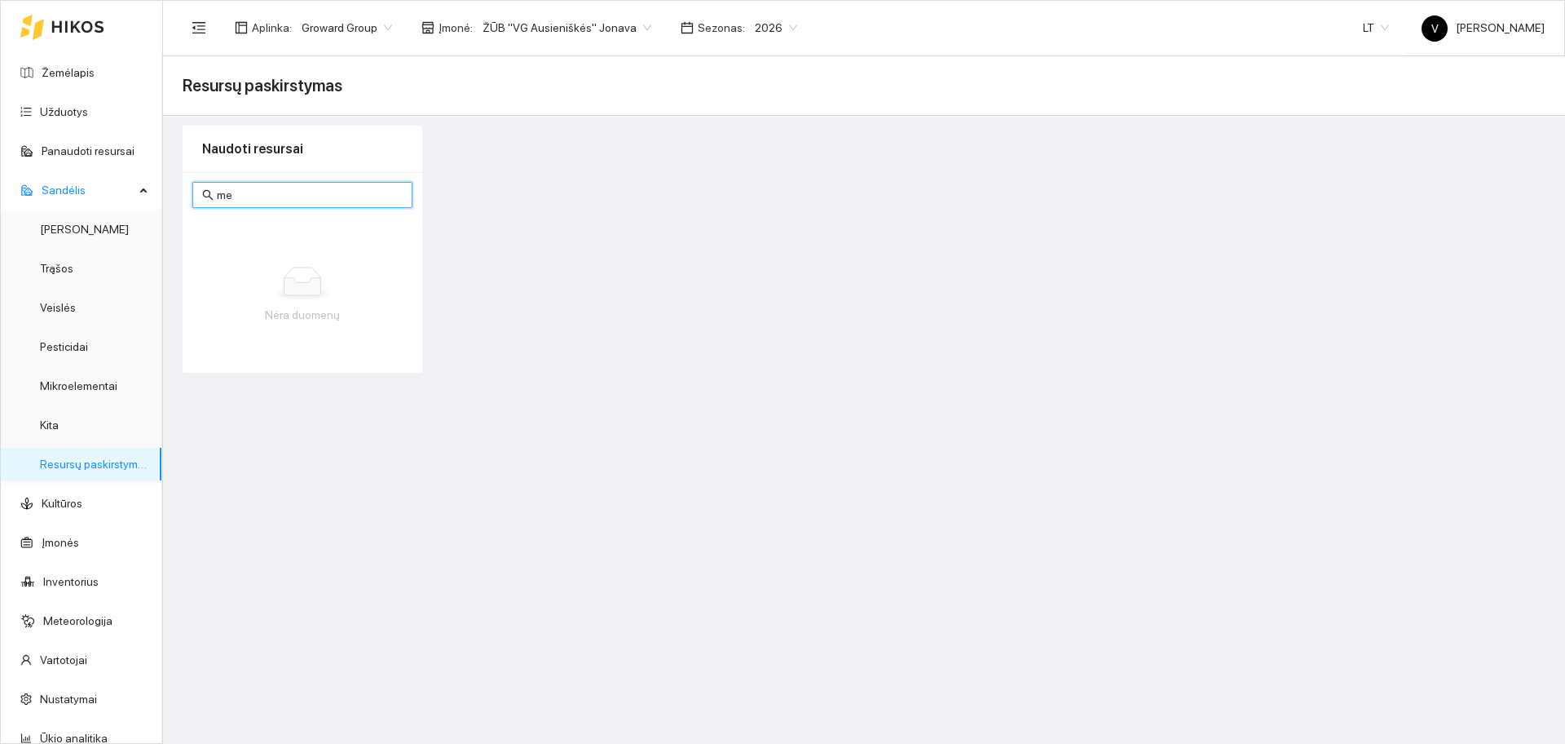
type input "m"
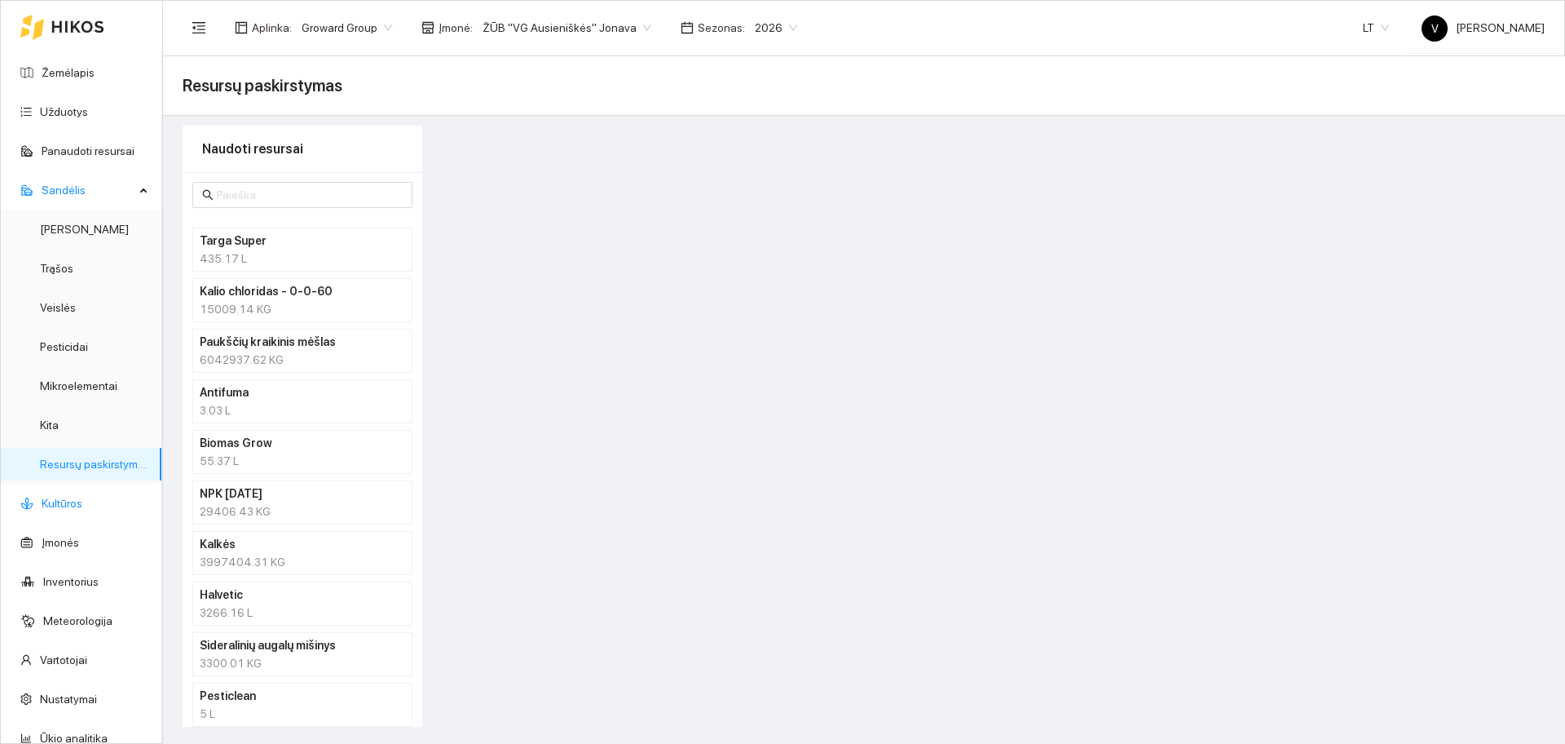
click at [73, 497] on link "Kultūros" at bounding box center [62, 503] width 41 height 13
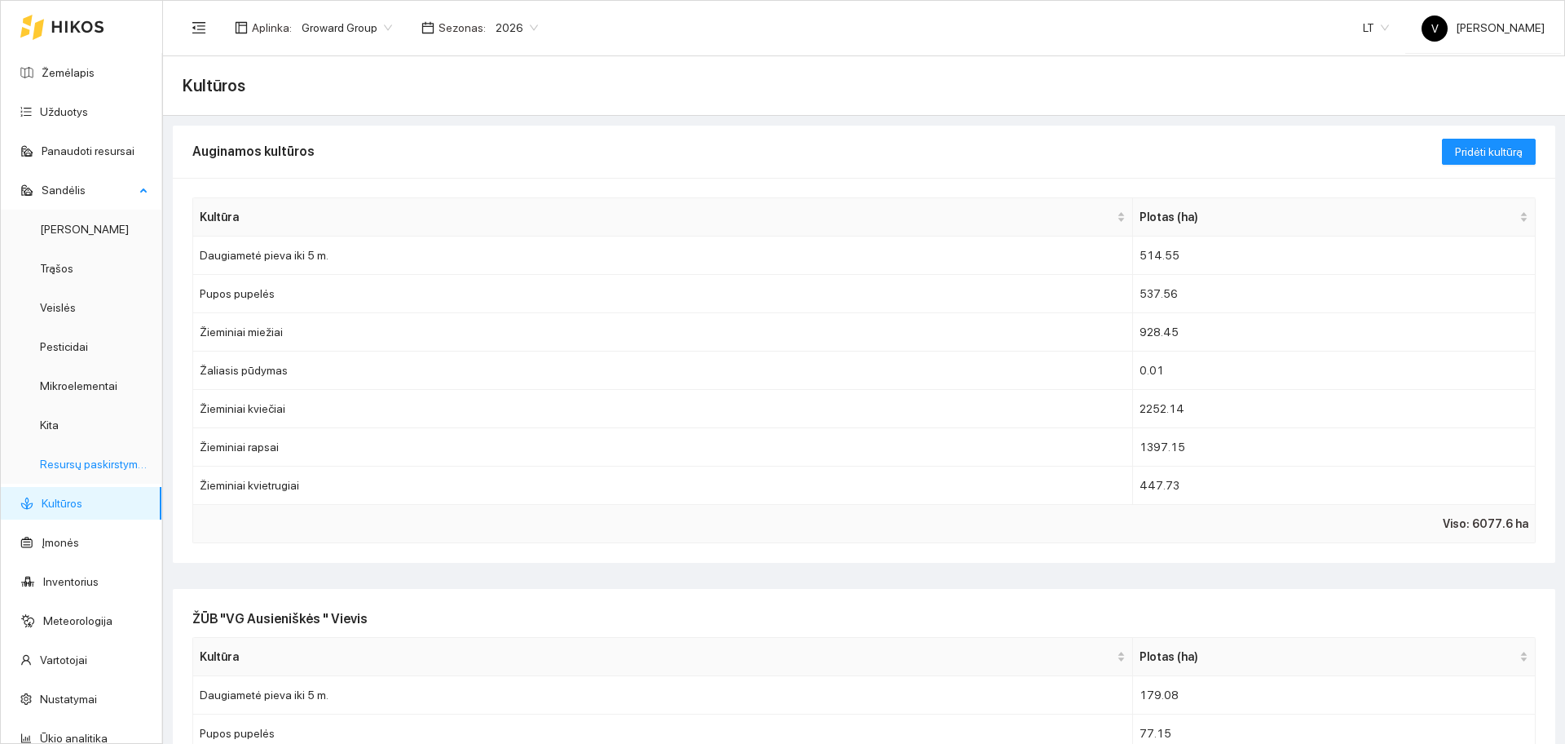
click at [73, 464] on link "Resursų paskirstymas" at bounding box center [95, 463] width 110 height 13
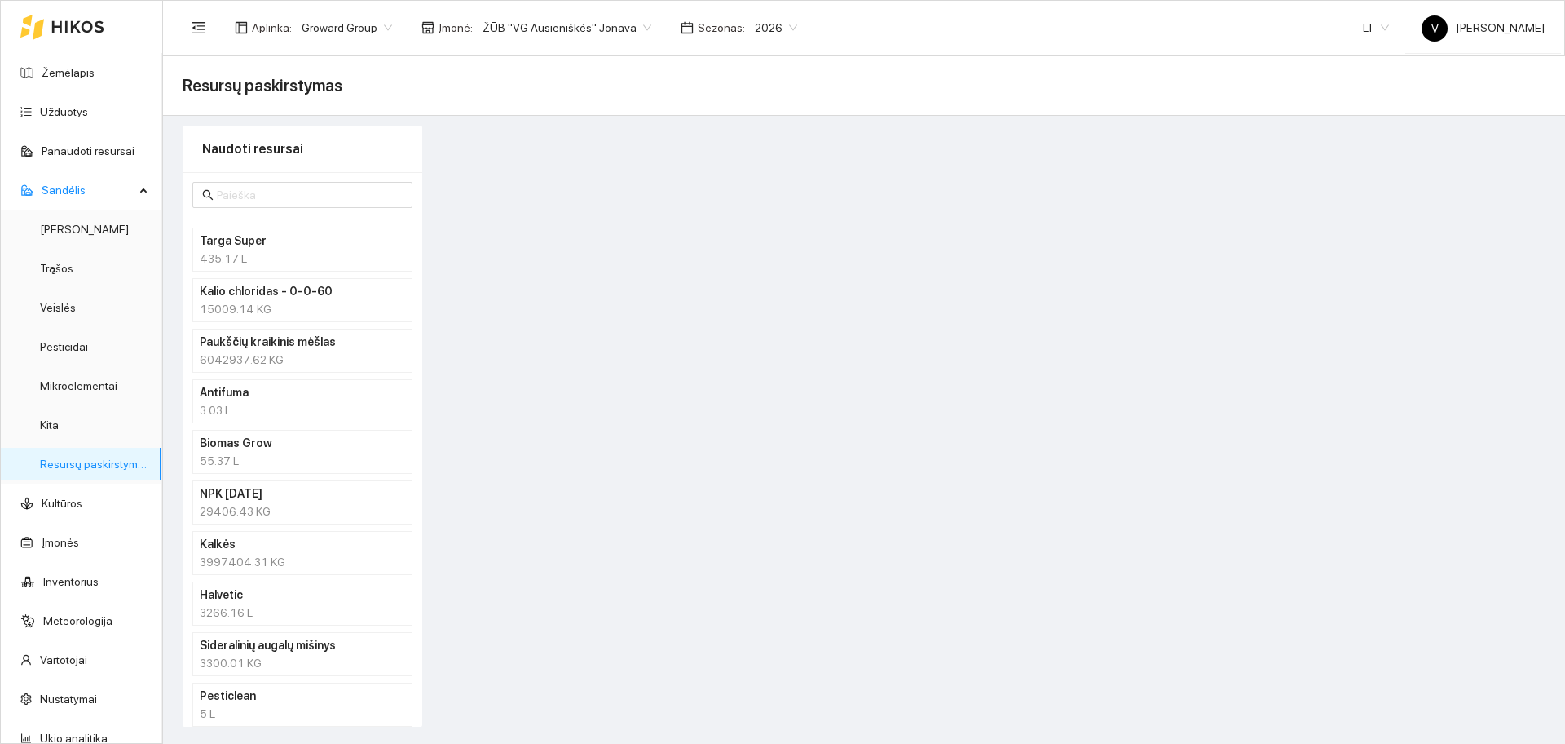
click at [272, 179] on div "Targa Super 435.17 L Kalio chloridas - 0-0-60 15009.14 KG Paukščių kraikinis mė…" at bounding box center [303, 567] width 240 height 791
click at [267, 191] on input "text" at bounding box center [310, 195] width 186 height 18
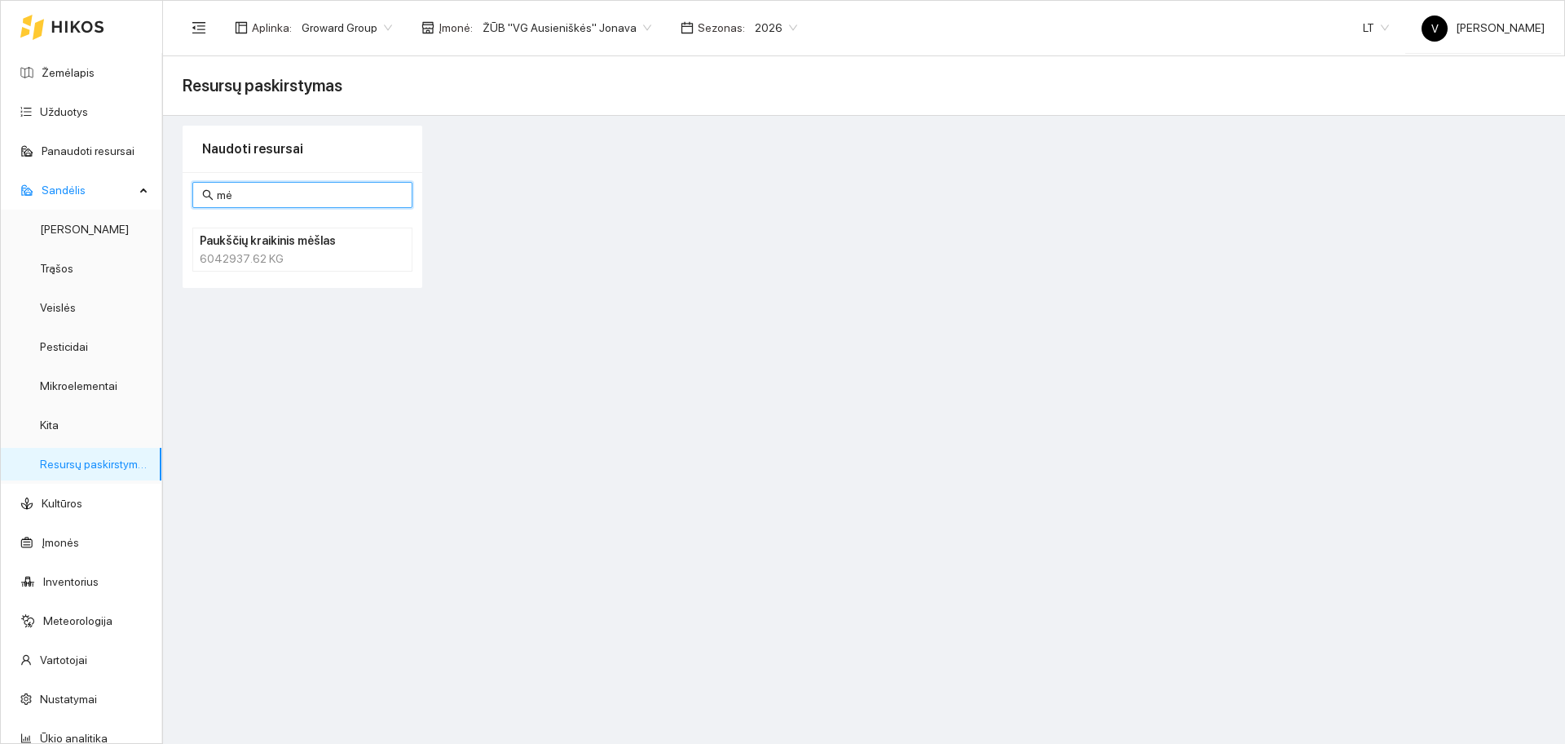
type input "mė"
click at [273, 242] on h4 "Paukščių kraikinis mėšlas" at bounding box center [281, 241] width 163 height 18
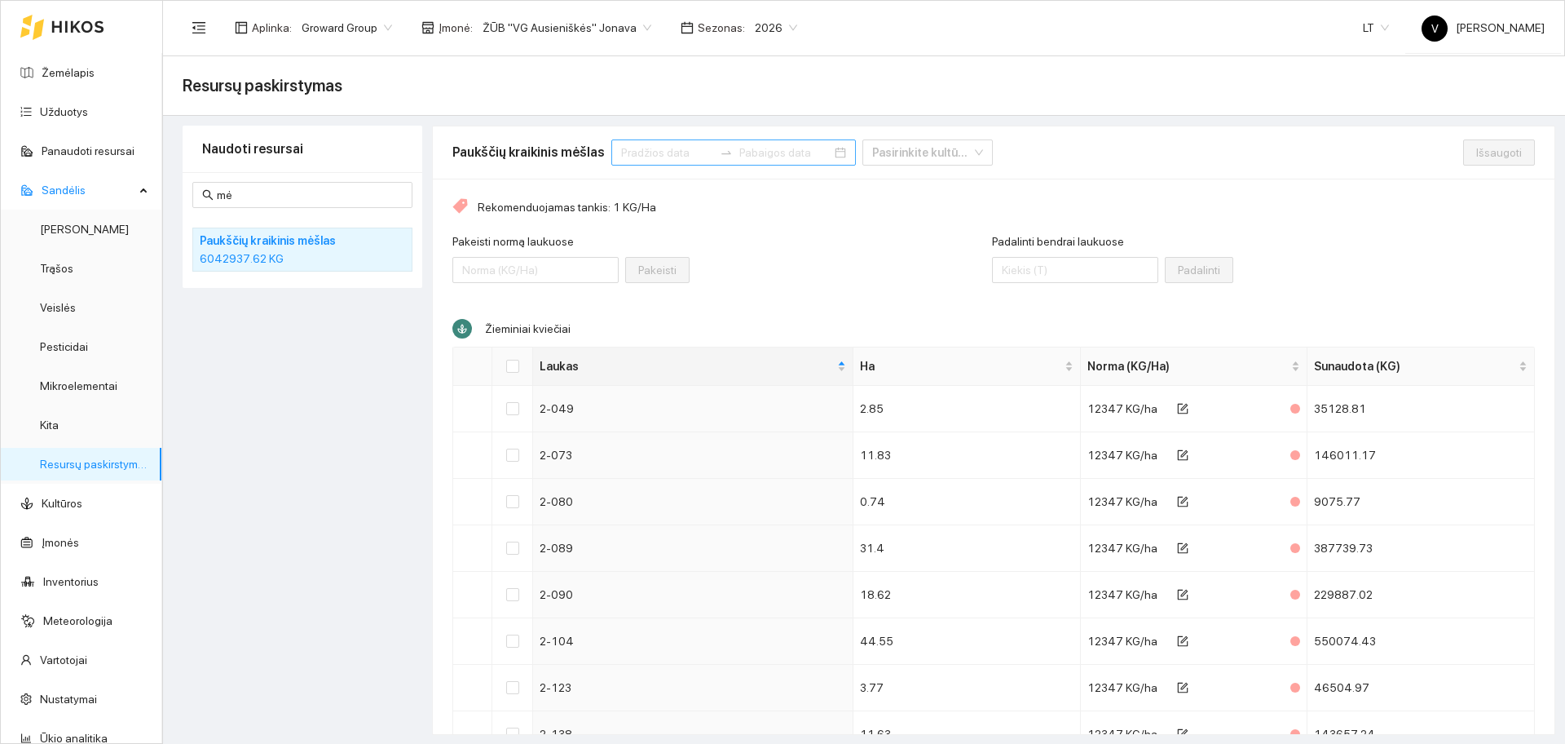
click at [638, 151] on input at bounding box center [667, 152] width 92 height 18
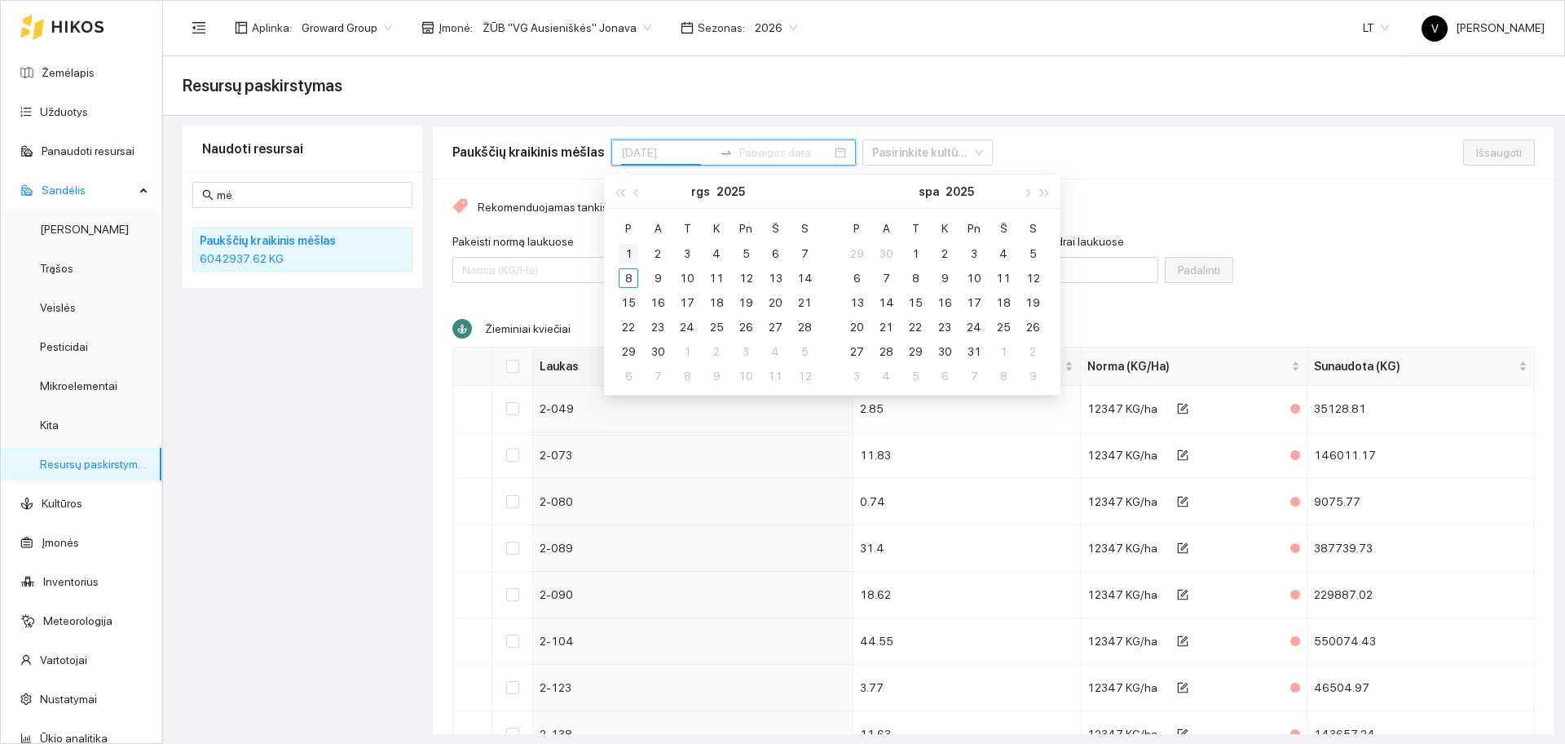
type input "[DATE]"
click at [636, 196] on button "button" at bounding box center [638, 191] width 18 height 33
type input "[DATE]"
click at [739, 258] on div "1" at bounding box center [746, 254] width 20 height 20
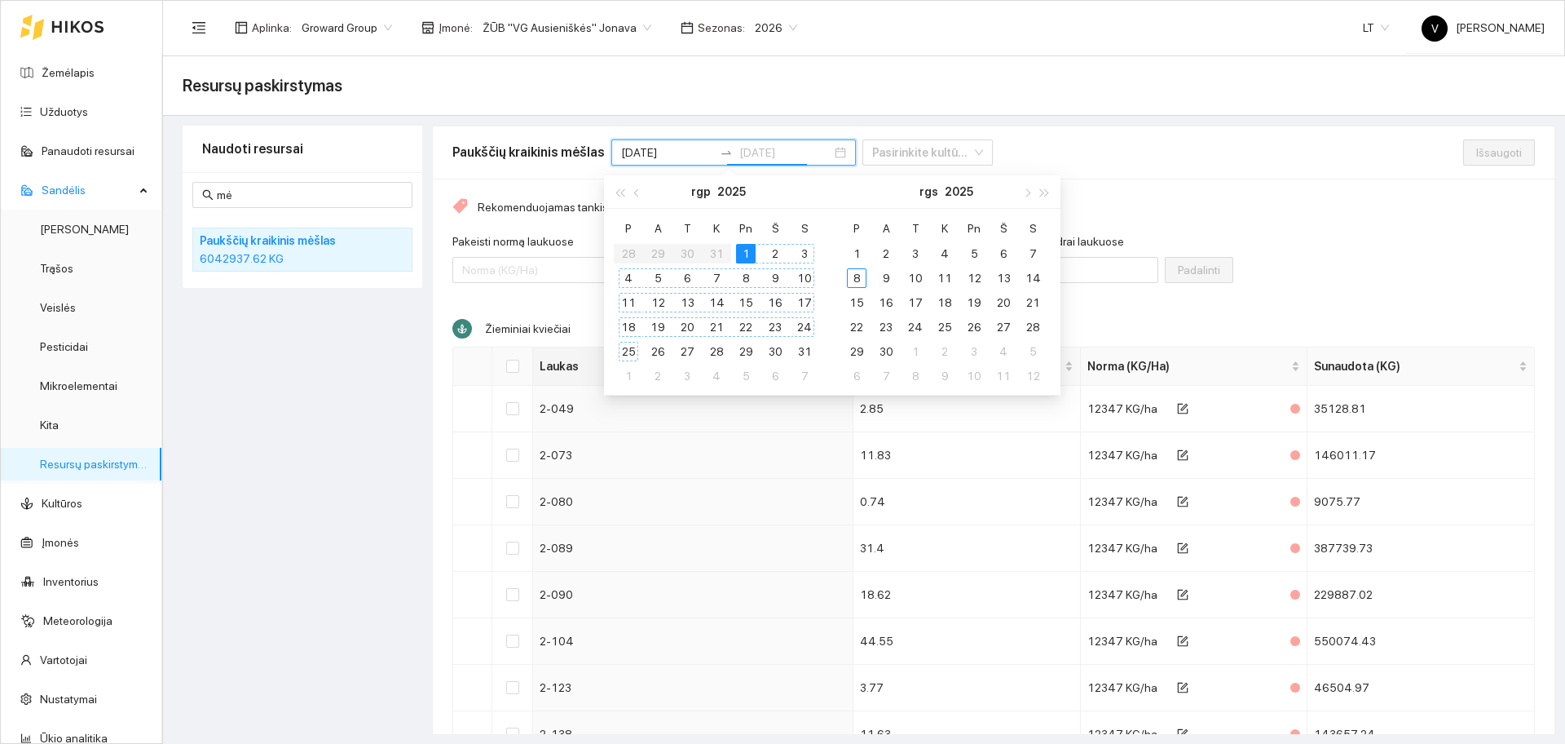
type input "[DATE]"
click at [814, 353] on div "31" at bounding box center [805, 352] width 20 height 20
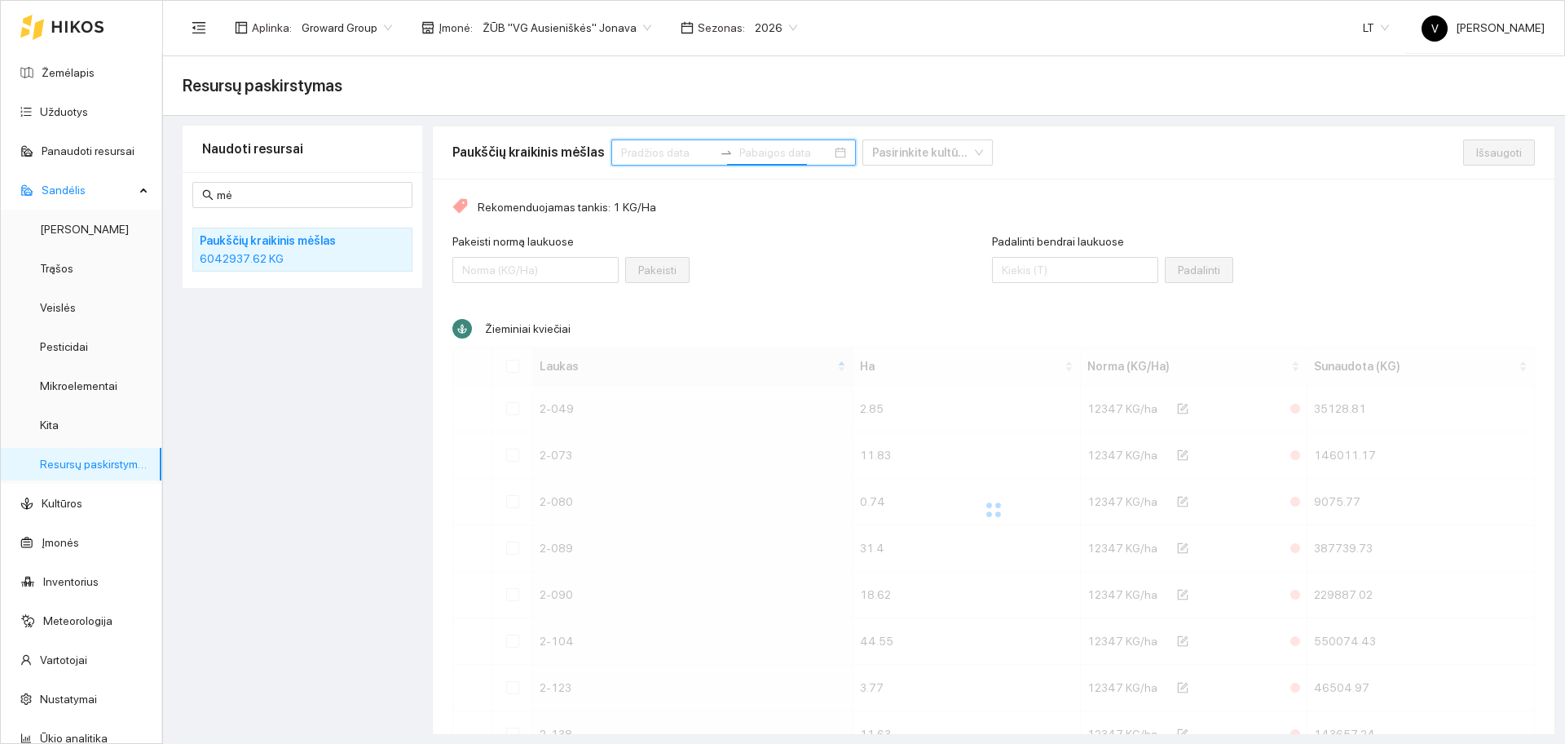
click at [639, 153] on input at bounding box center [667, 152] width 92 height 18
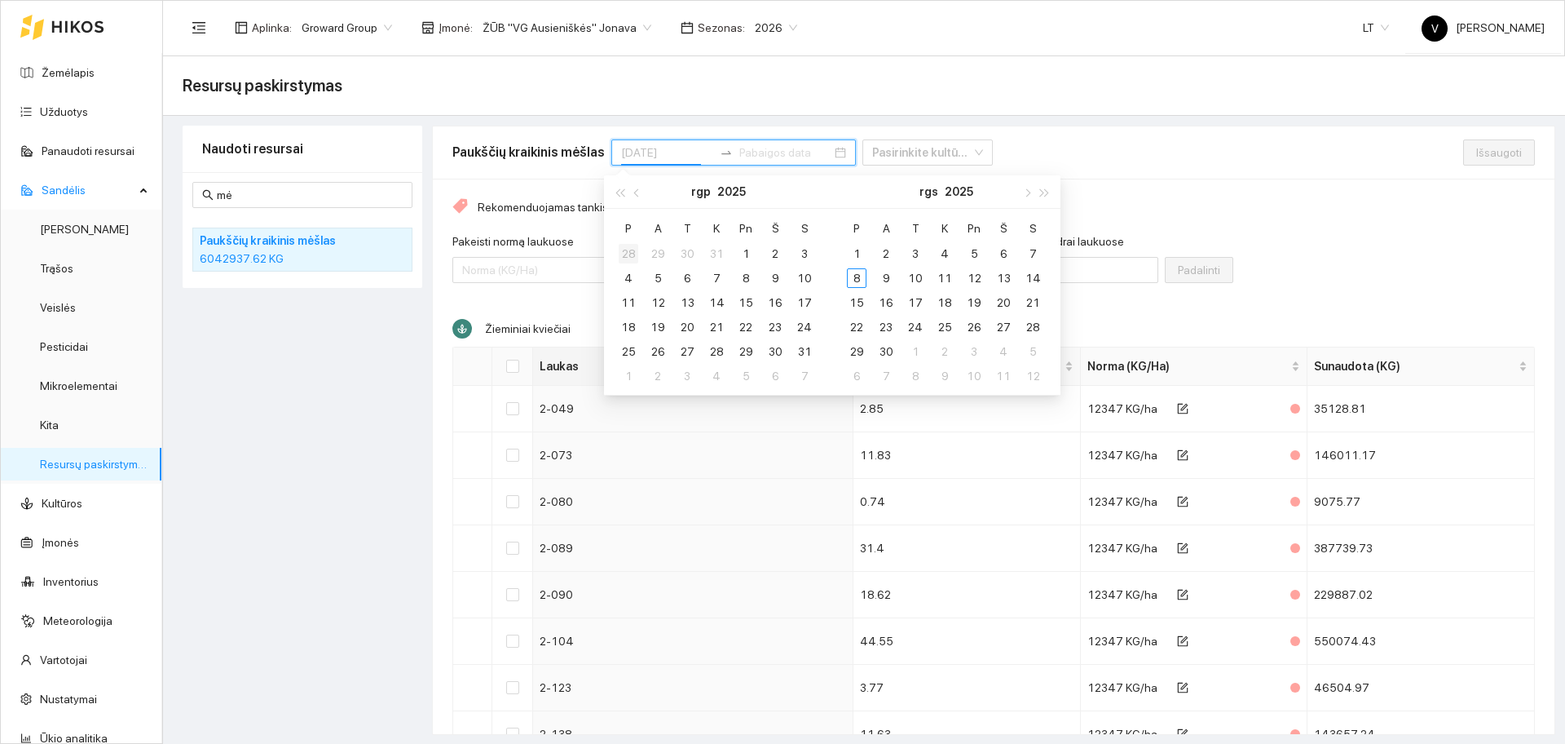
type input "[DATE]"
click at [620, 190] on span "button" at bounding box center [620, 192] width 8 height 8
type input "[DATE]"
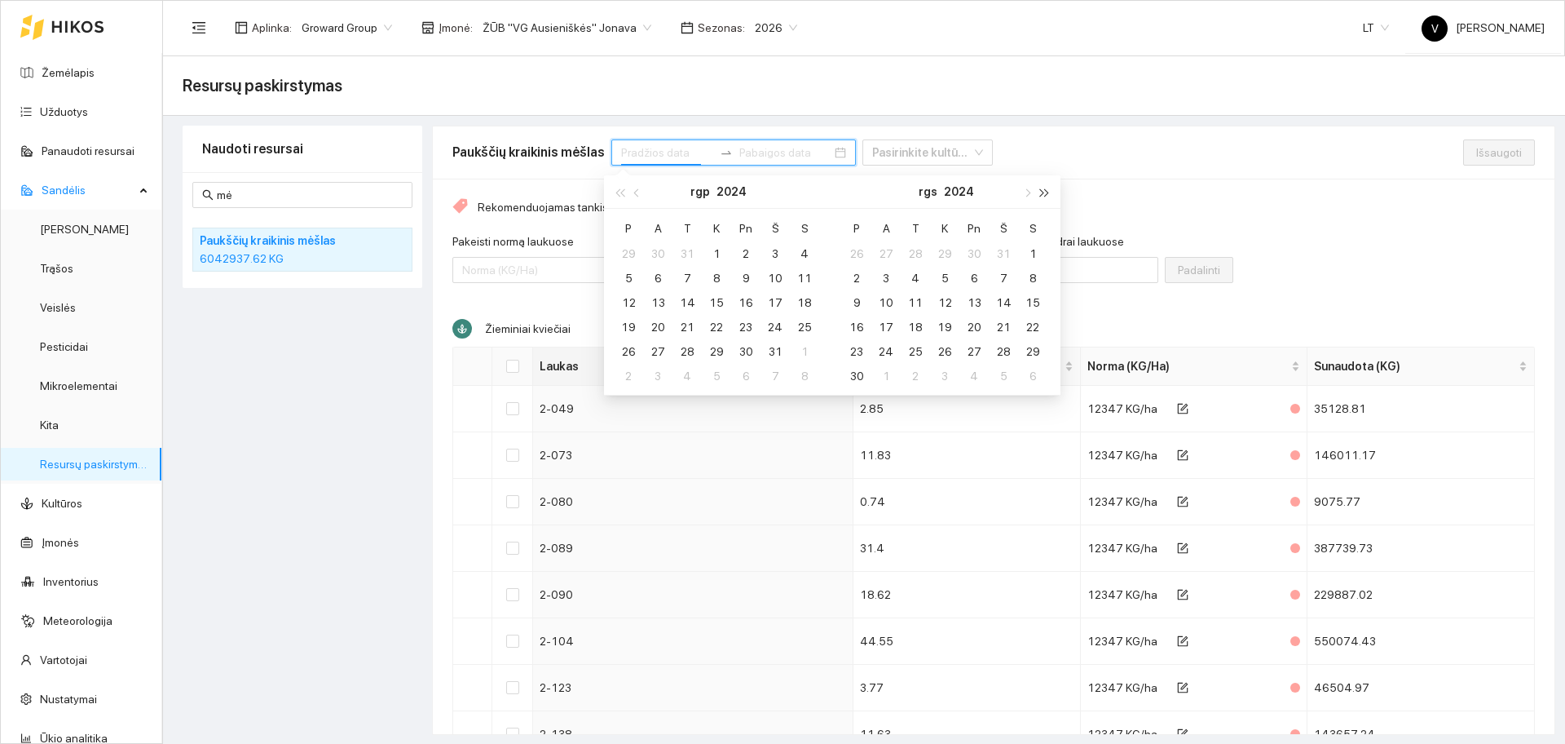
click at [1044, 194] on span "button" at bounding box center [1045, 192] width 8 height 8
click at [639, 193] on span "button" at bounding box center [638, 192] width 8 height 8
type input "[DATE]"
click at [654, 254] on div "1" at bounding box center [658, 254] width 20 height 20
type input "[DATE]"
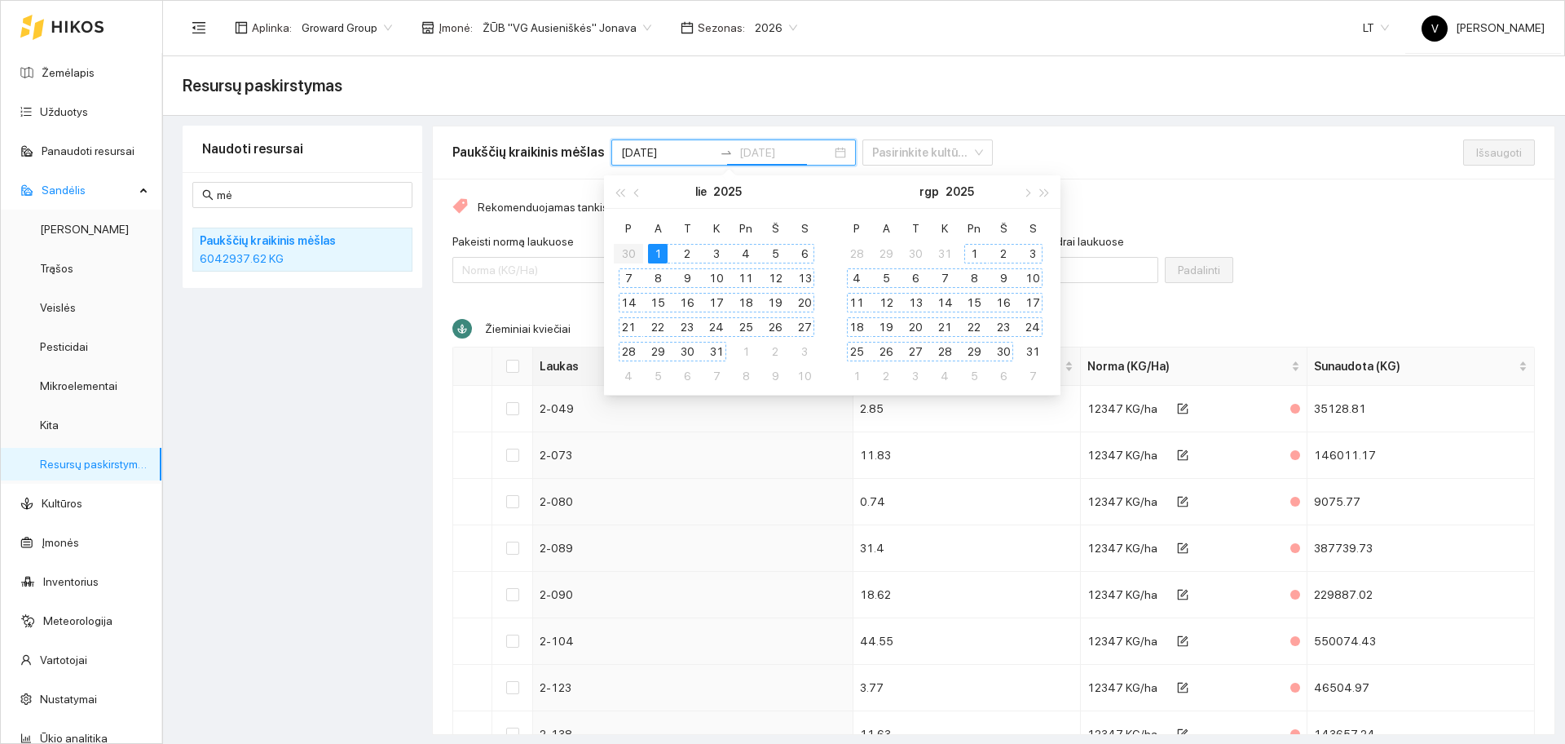
type input "[DATE]"
click at [1029, 194] on span "button" at bounding box center [1026, 192] width 8 height 8
type input "[DATE]"
click at [884, 352] on div "30" at bounding box center [886, 352] width 20 height 20
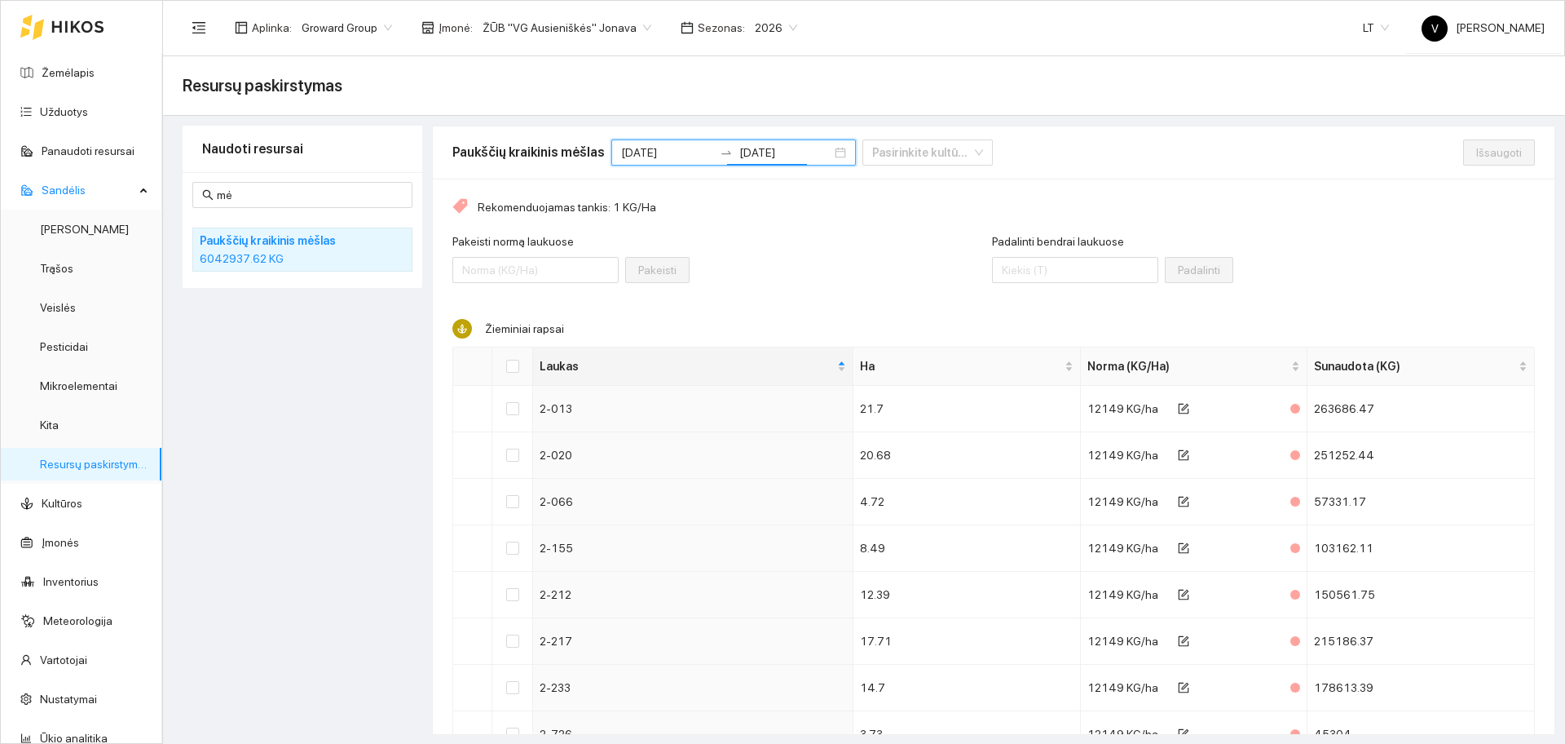
click at [750, 256] on div "Pakeisti normą laukuose Pakeisti" at bounding box center [722, 267] width 540 height 70
click at [775, 279] on div "Pakeisti normą laukuose Pakeisti" at bounding box center [722, 267] width 540 height 70
click at [662, 150] on input "[DATE]" at bounding box center [667, 152] width 92 height 18
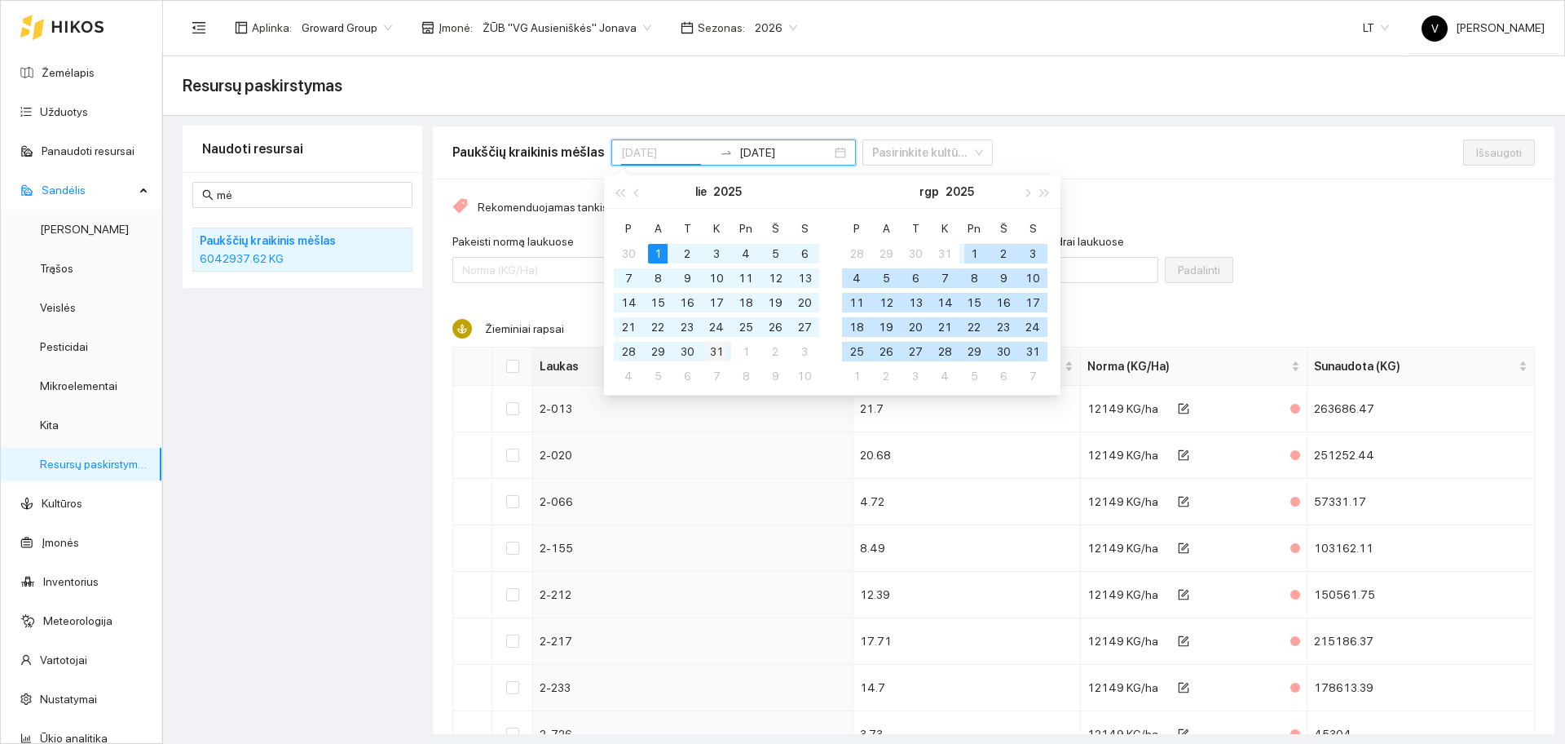
type input "[DATE]"
click at [726, 356] on div "31" at bounding box center [717, 352] width 20 height 20
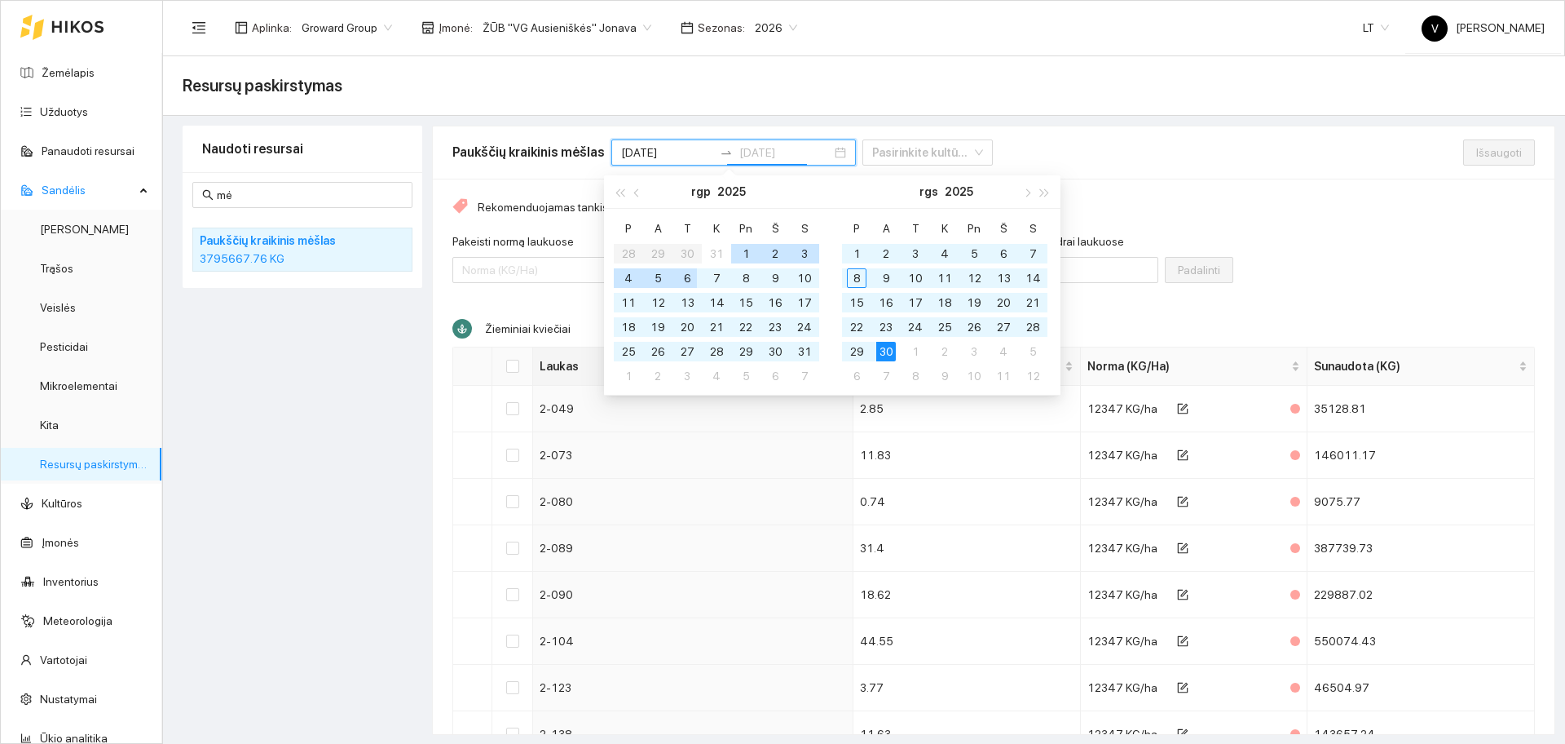
type input "[DATE]"
click at [661, 254] on table "[PERSON_NAME] Pn Š S 28 29 30 31 1 2 3 4 5 6 7 8 9 10 11 12 13 14 15 16 17 18 1…" at bounding box center [716, 301] width 205 height 173
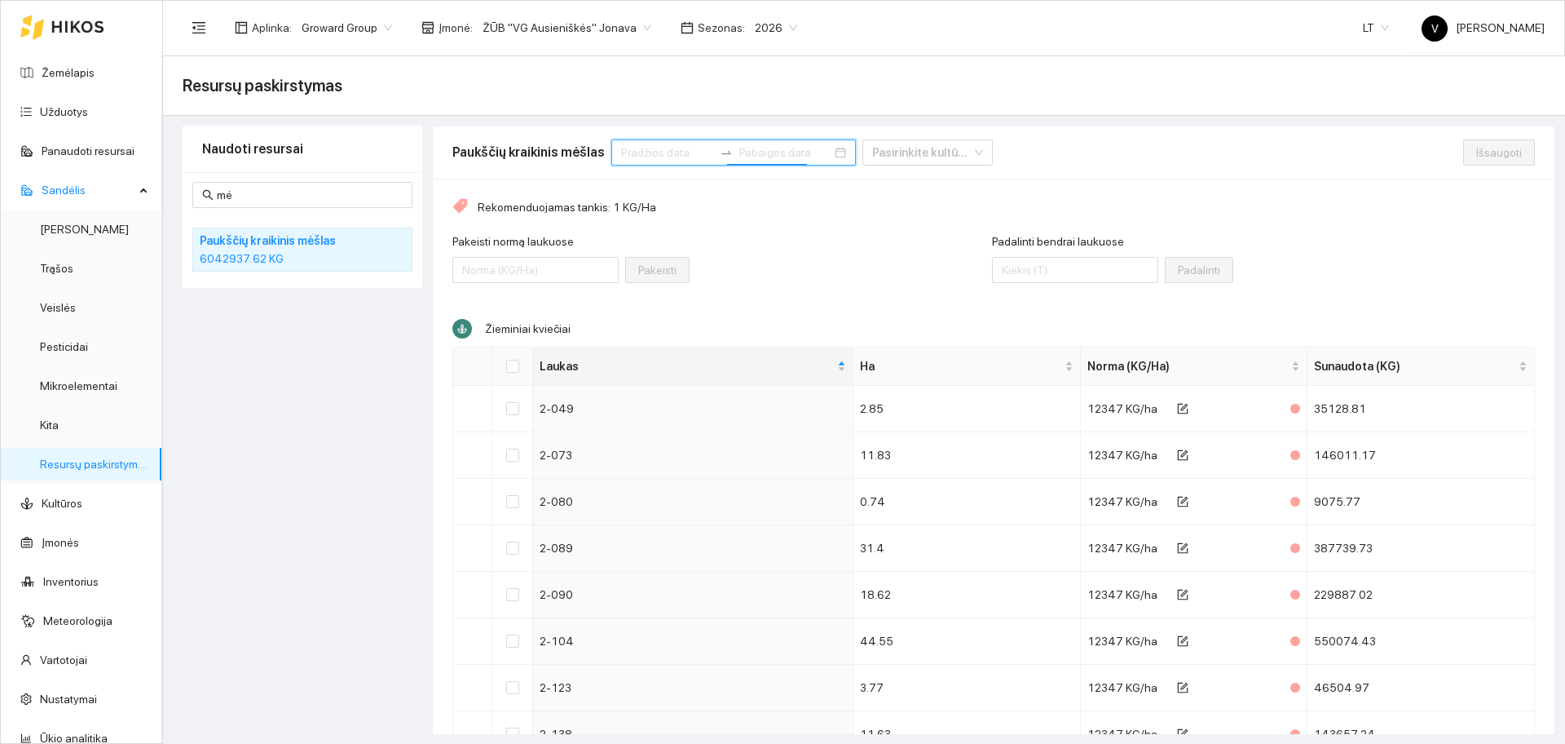
click at [645, 148] on input at bounding box center [667, 152] width 92 height 18
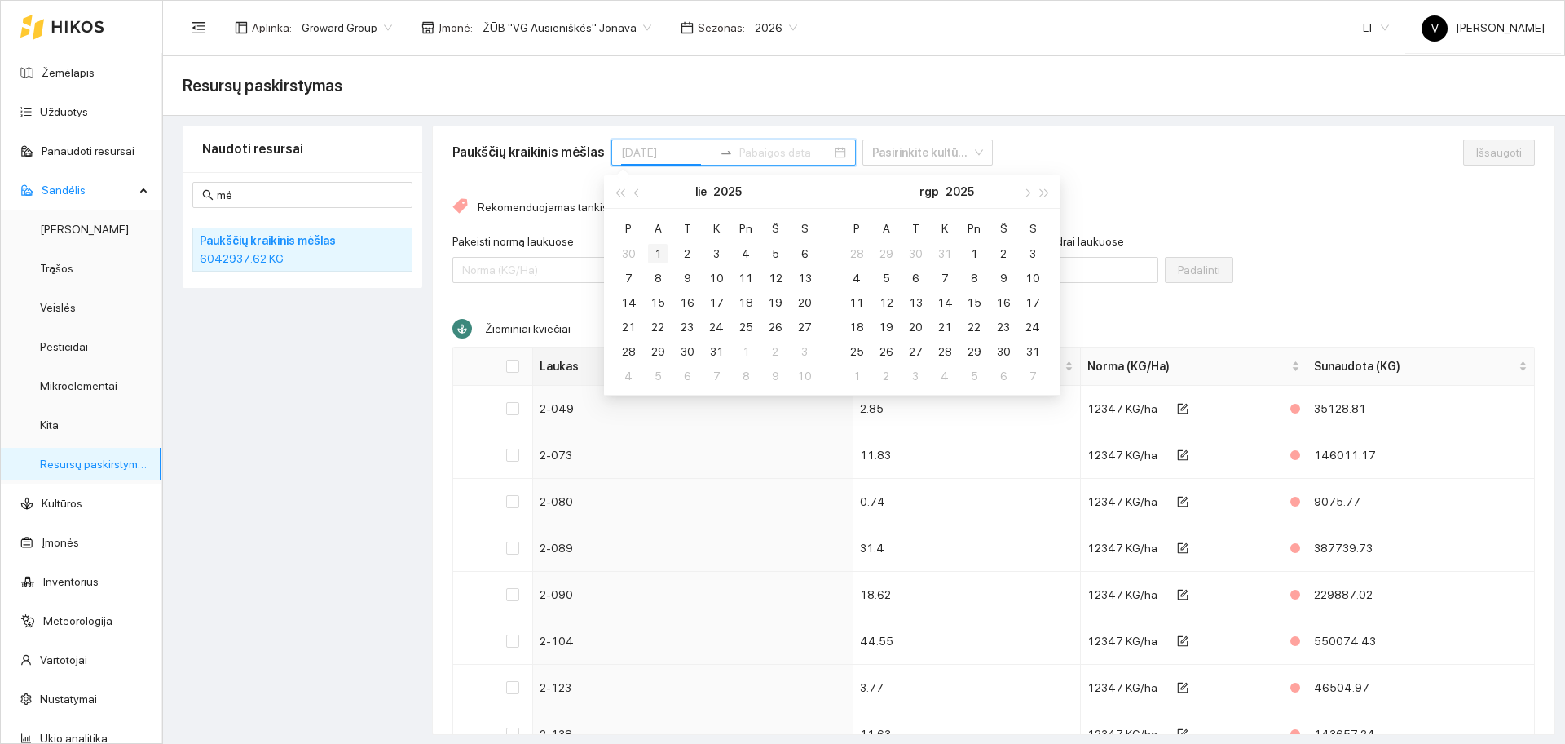
type input "[DATE]"
click at [660, 254] on div "1" at bounding box center [658, 254] width 20 height 20
type input "[DATE]"
click at [717, 352] on div "31" at bounding box center [717, 352] width 20 height 20
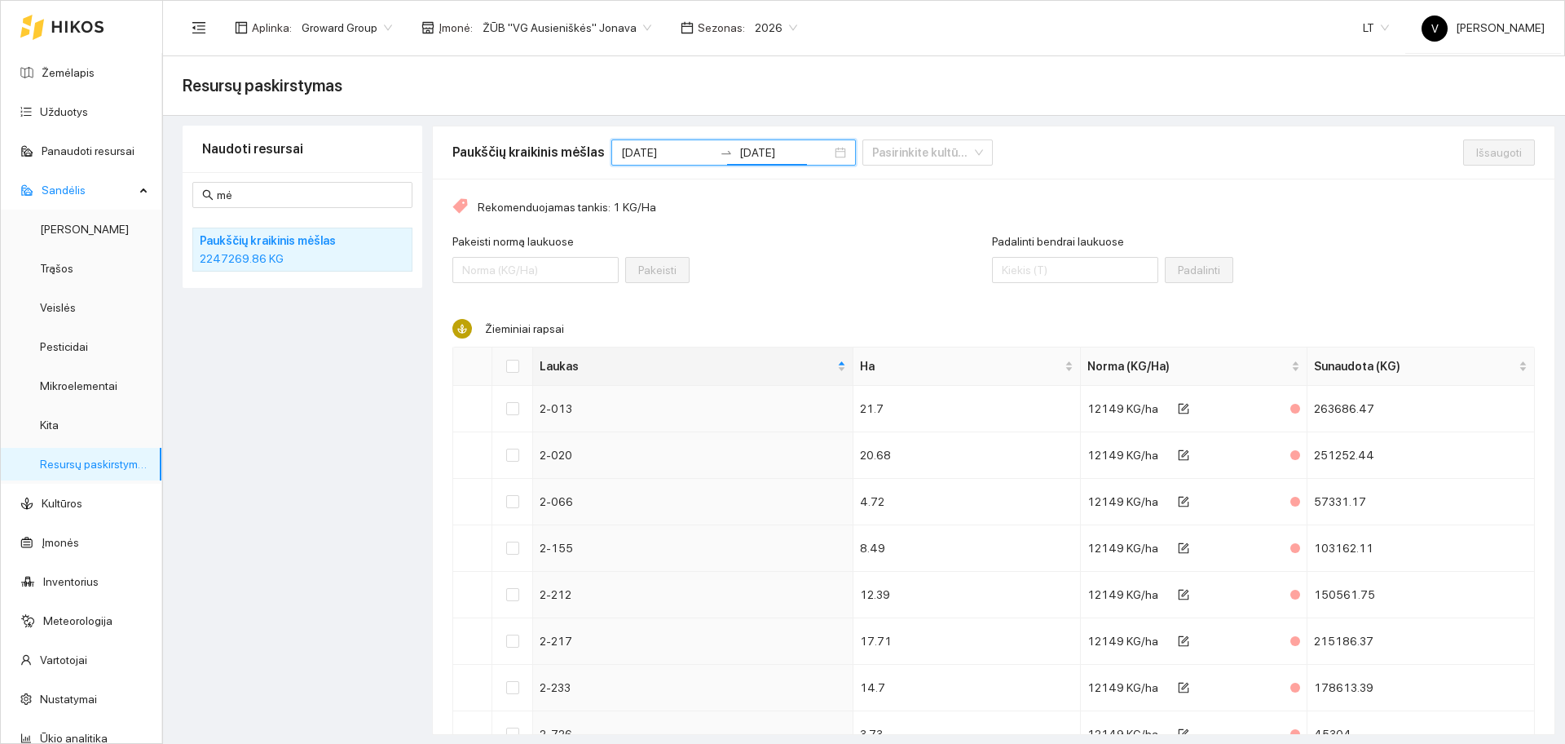
click at [764, 254] on div "Pakeisti normą laukuose Pakeisti" at bounding box center [722, 267] width 540 height 70
click at [323, 380] on div "Naudoti resursai mė Paukščių kraikinis mėšlas 2247269.86 KG" at bounding box center [303, 430] width 240 height 609
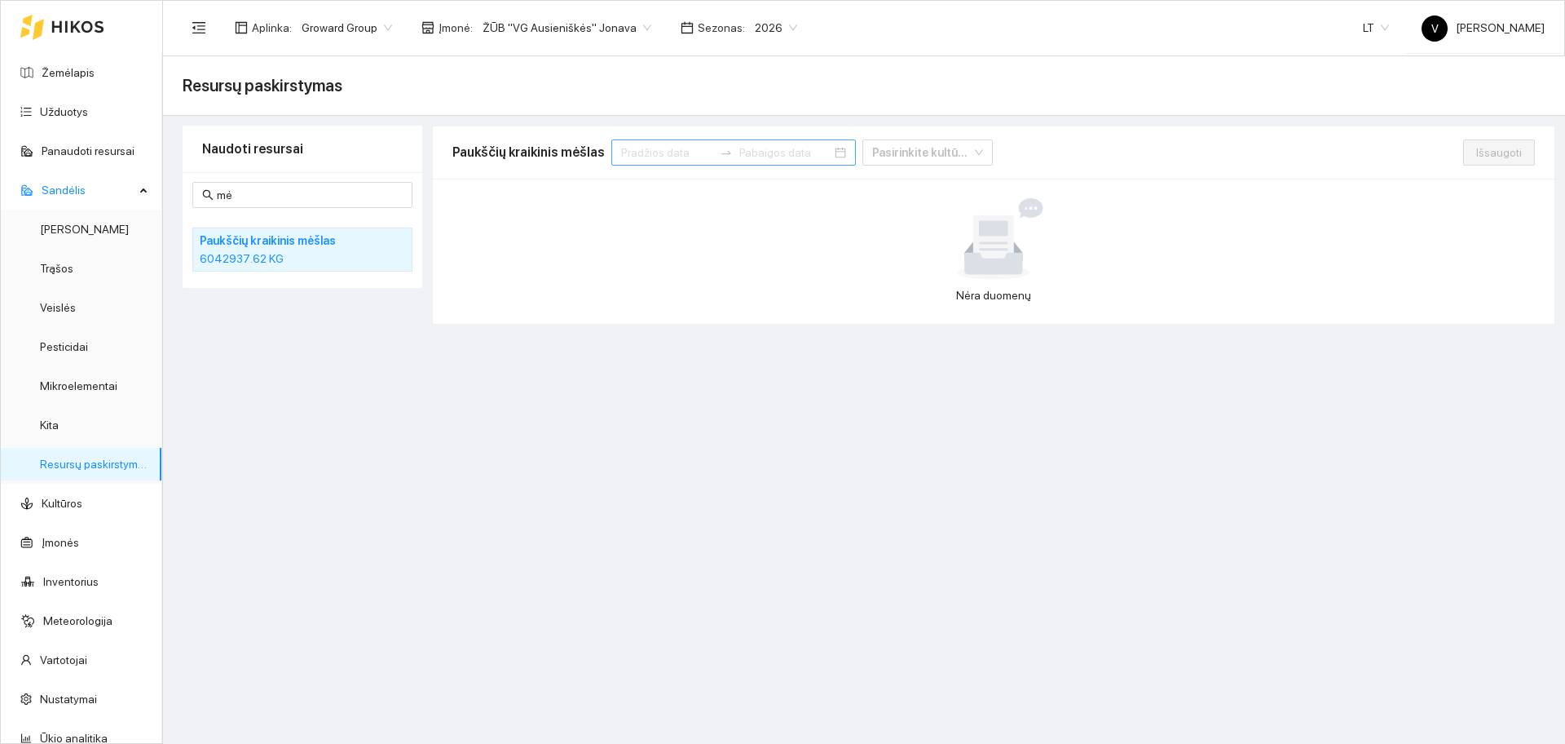
click at [663, 151] on input at bounding box center [667, 152] width 92 height 18
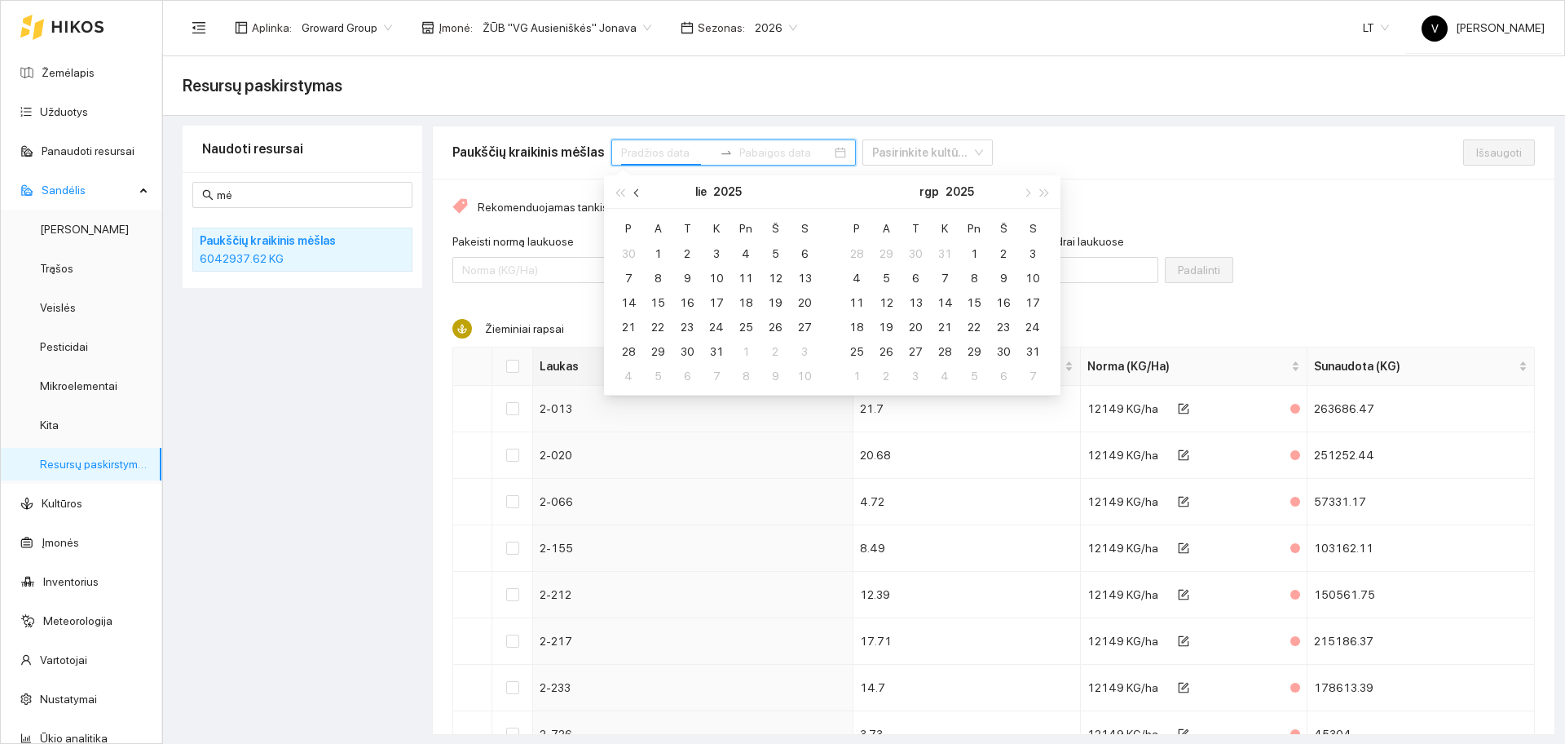
click at [636, 194] on span "button" at bounding box center [638, 192] width 8 height 8
type input "[DATE]"
click at [806, 251] on div "1" at bounding box center [805, 254] width 20 height 20
type input "[DATE]"
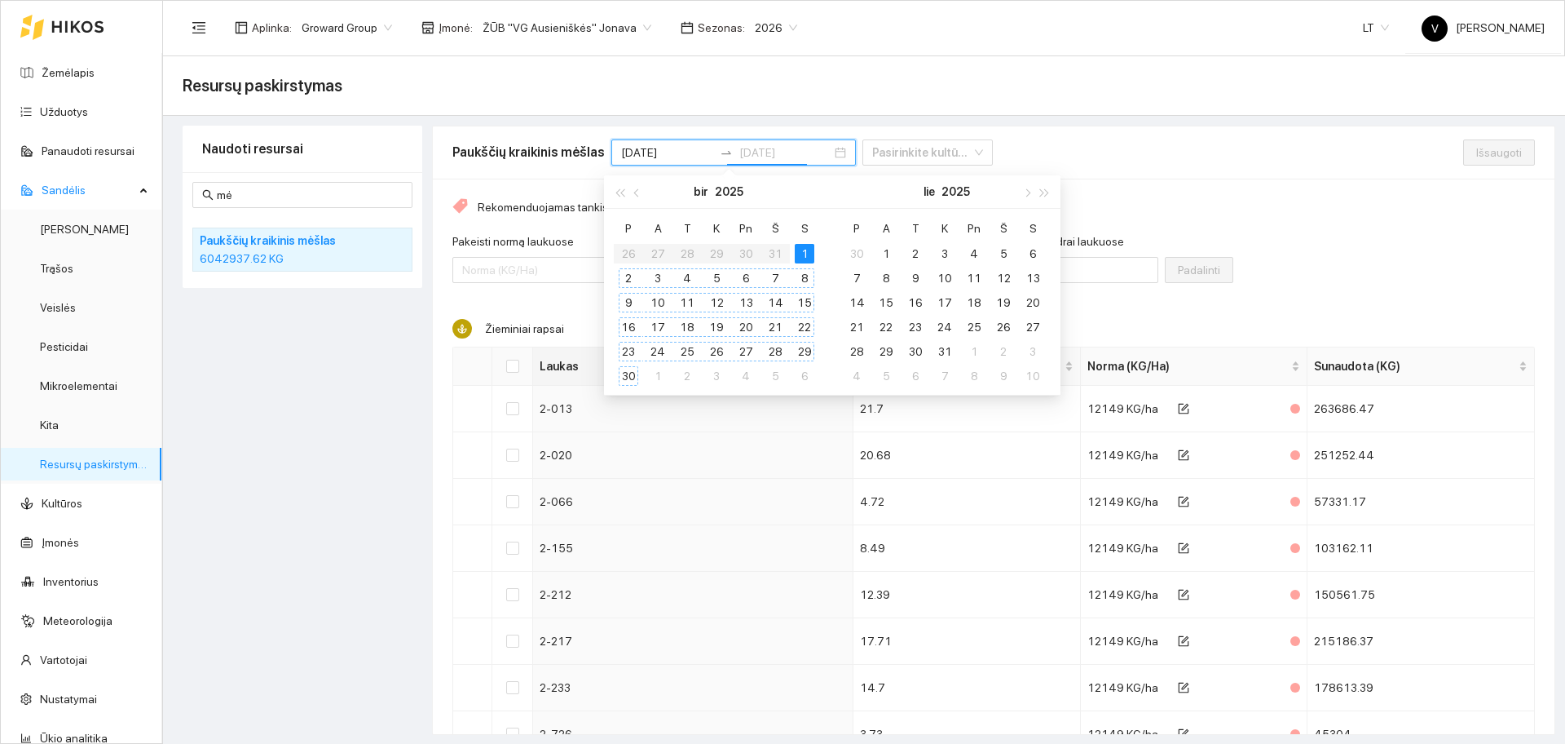
click at [629, 381] on div "30" at bounding box center [629, 376] width 20 height 20
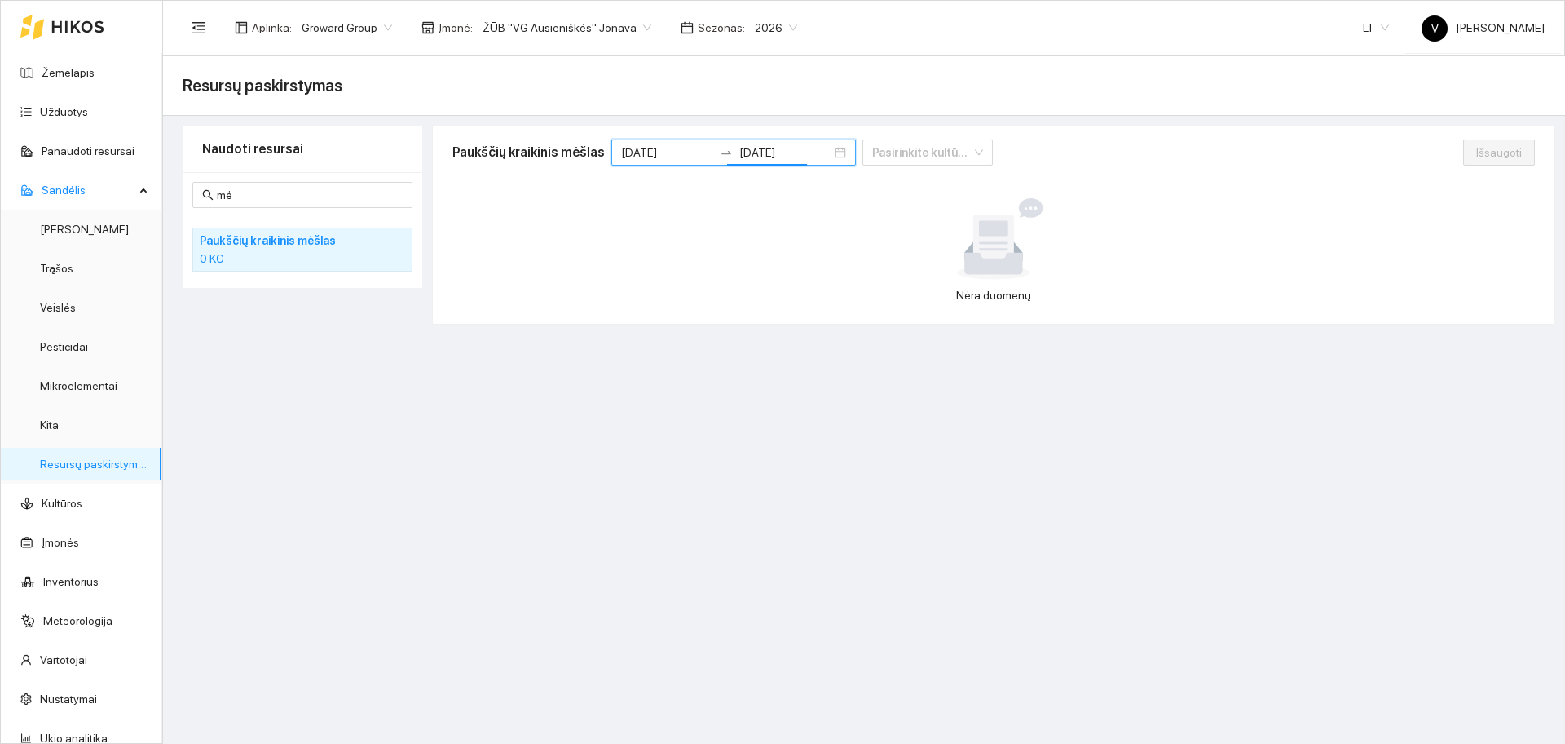
click at [621, 196] on div "Nėra duomenų" at bounding box center [994, 251] width 1122 height 145
click at [101, 144] on link "Panaudoti resursai" at bounding box center [88, 150] width 93 height 13
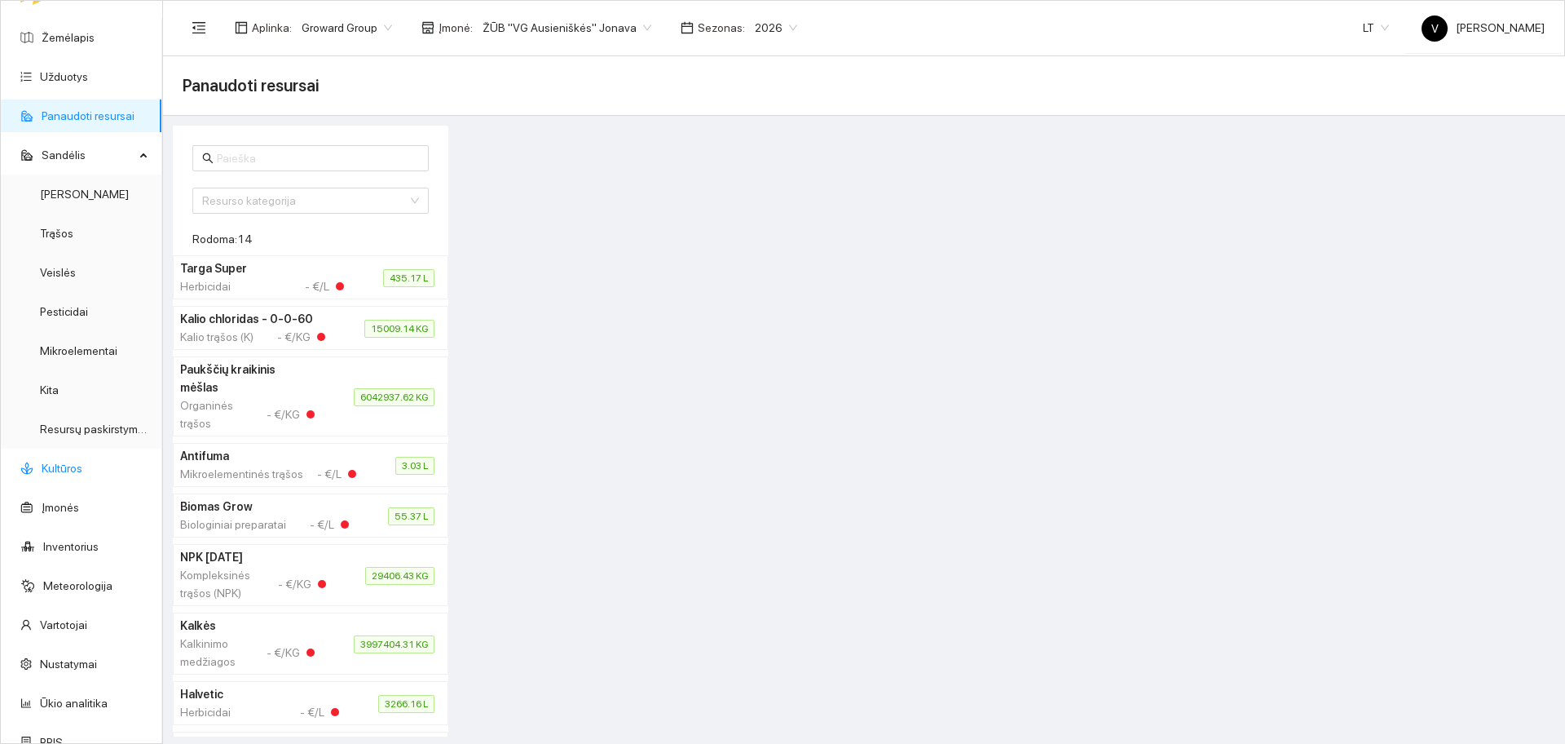
scroll to position [54, 0]
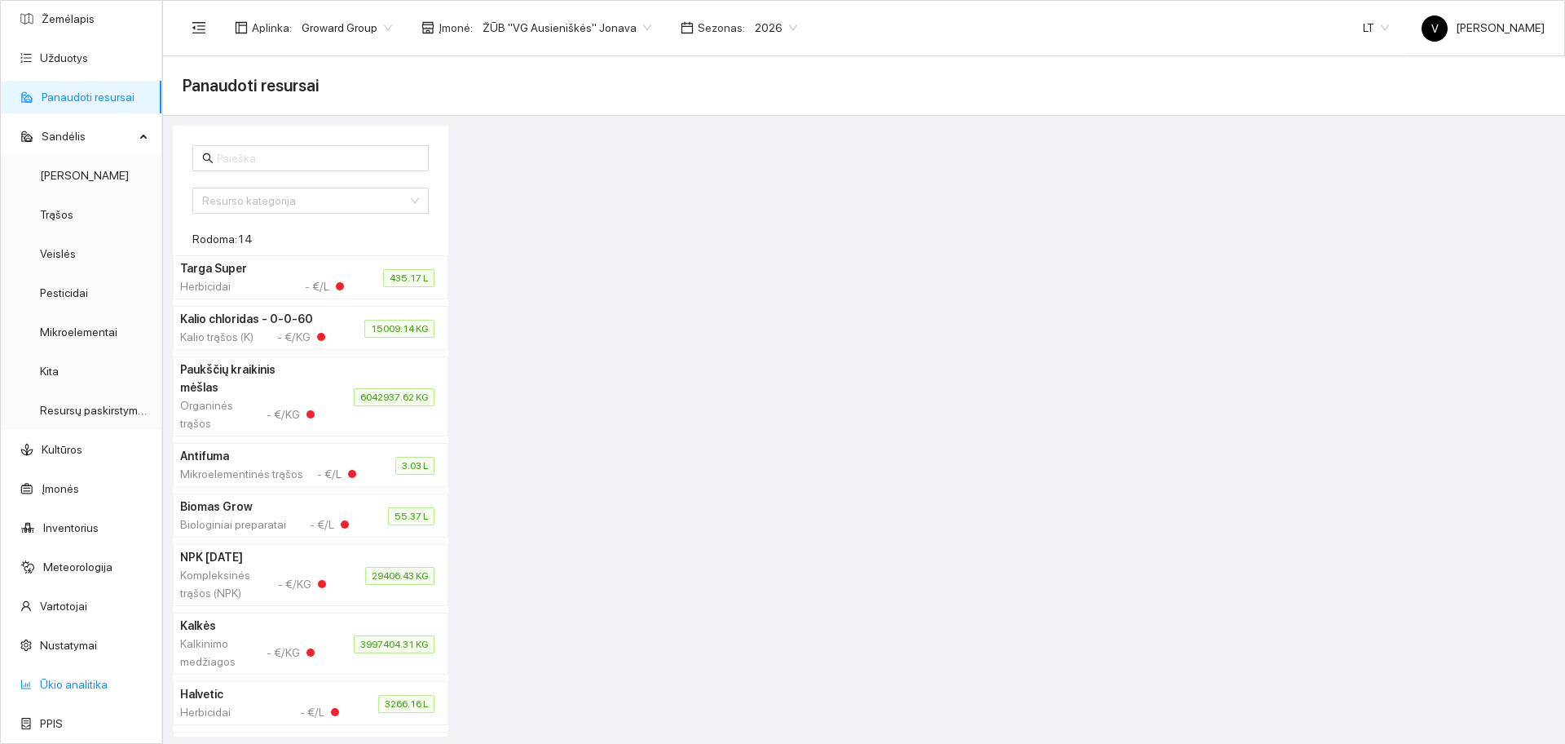
click at [90, 686] on link "Ūkio analitika" at bounding box center [74, 684] width 68 height 13
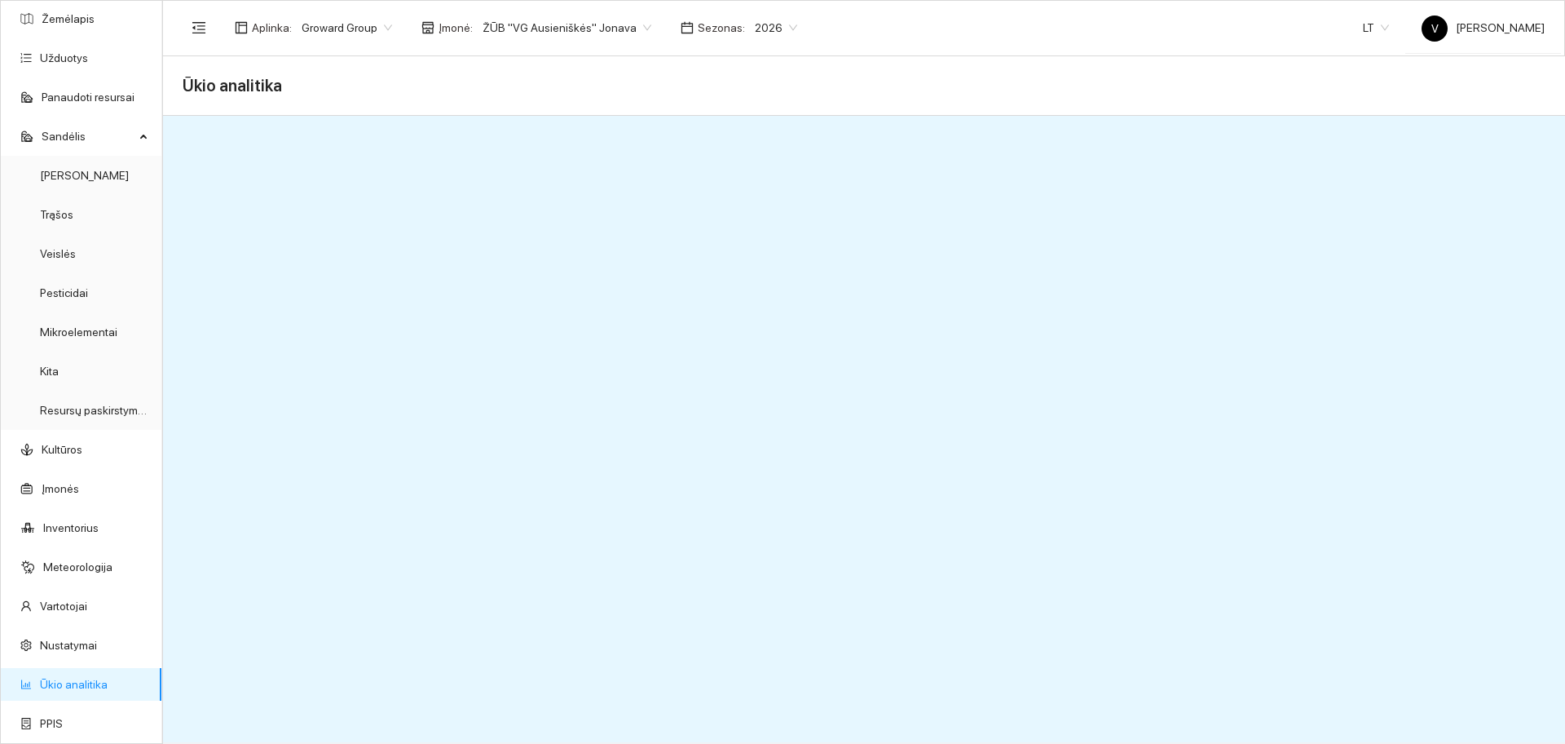
click at [574, 22] on span "ŽŪB "VG Ausieniškės" Jonava" at bounding box center [567, 27] width 169 height 24
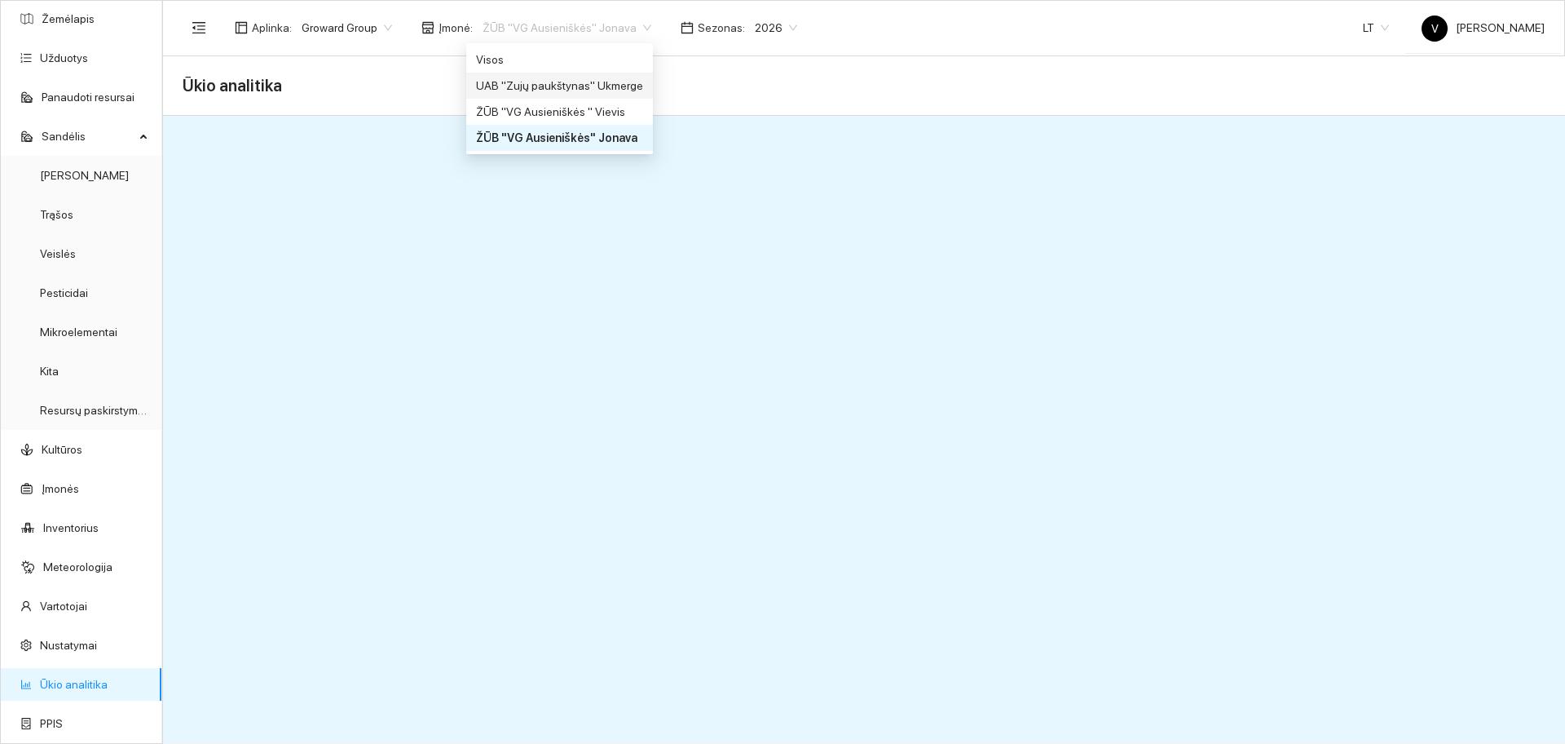
click at [615, 84] on div "UAB "Zujų paukštynas" Ukmerge" at bounding box center [559, 86] width 167 height 18
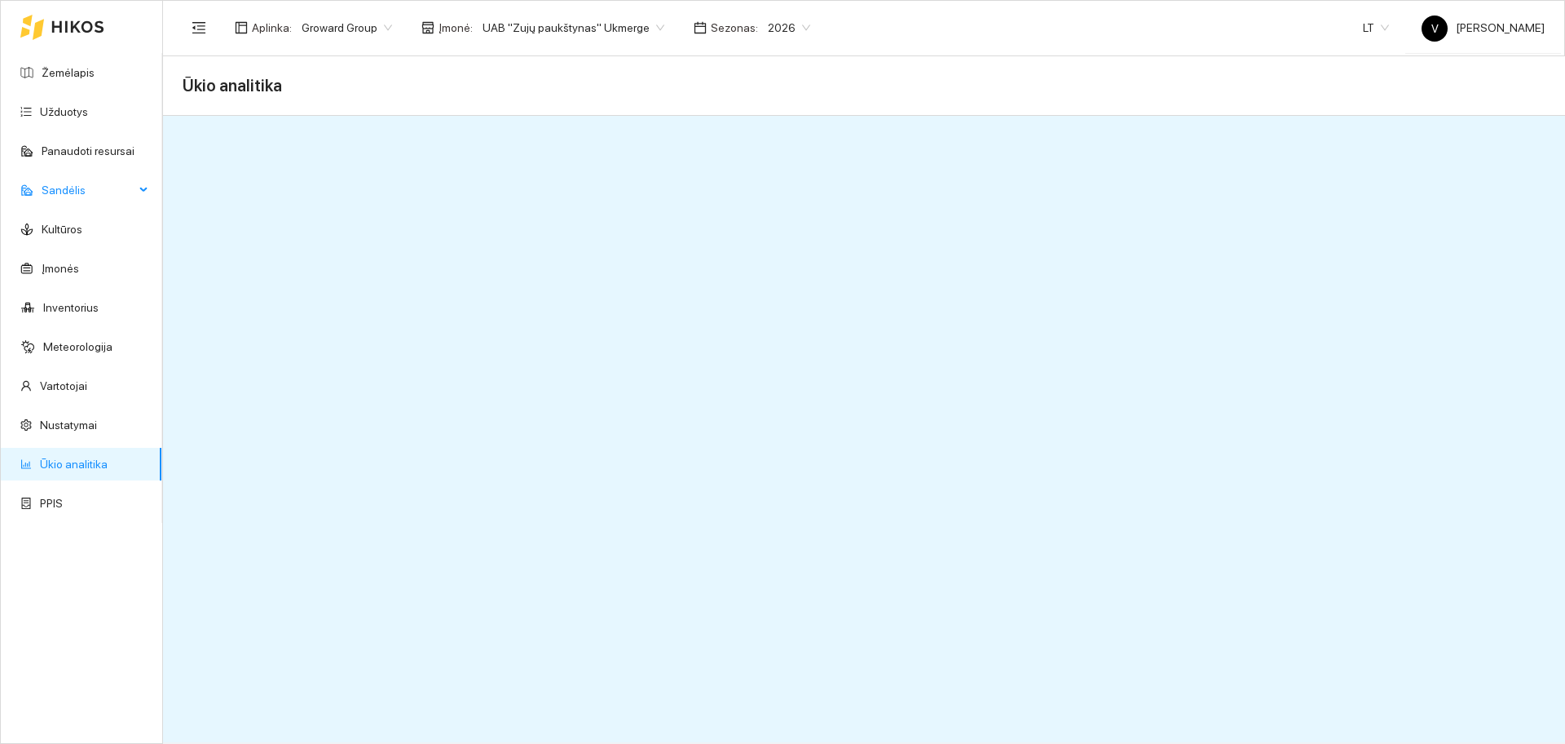
click at [142, 191] on div "Sandėlis" at bounding box center [81, 190] width 161 height 33
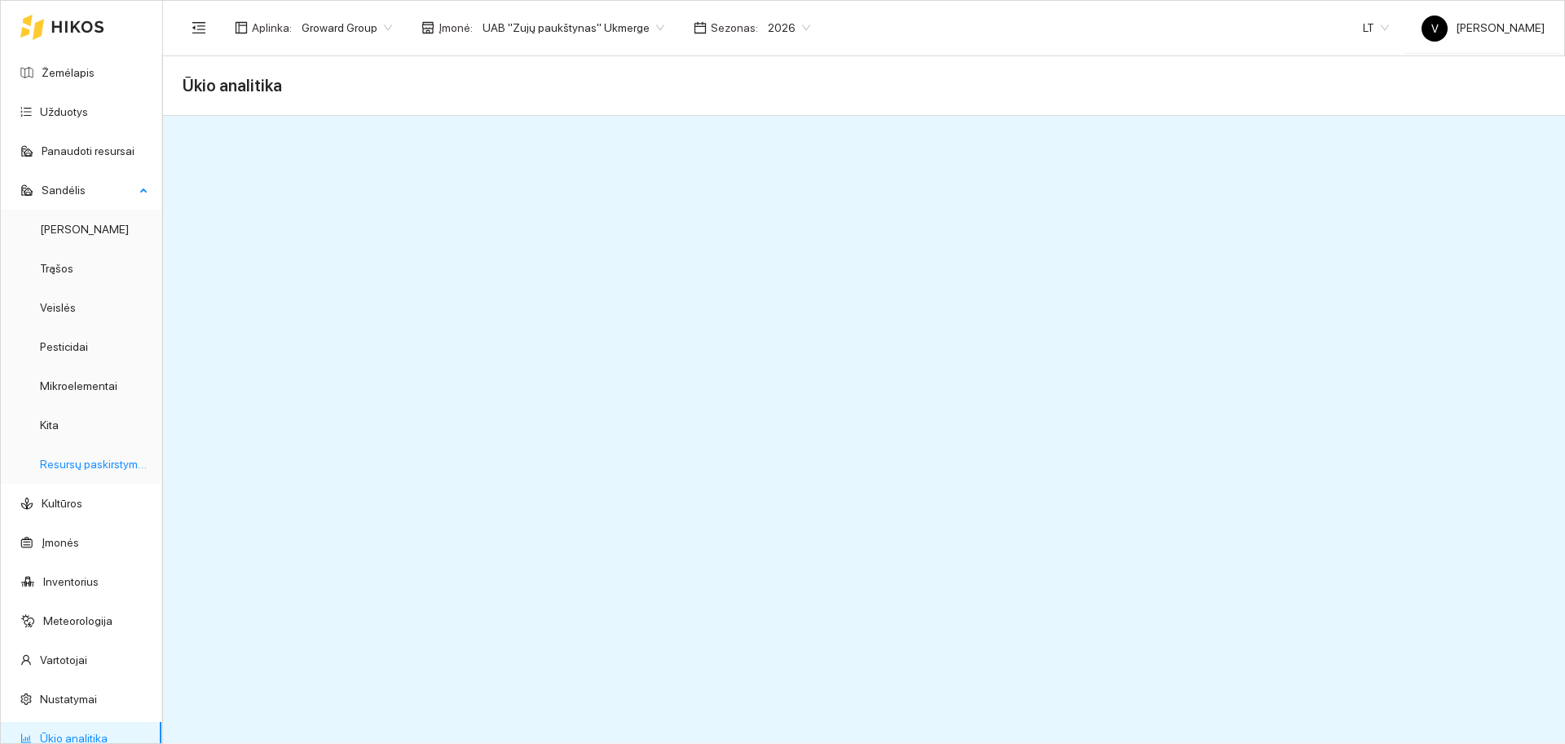
click at [80, 470] on link "Resursų paskirstymas" at bounding box center [95, 463] width 110 height 13
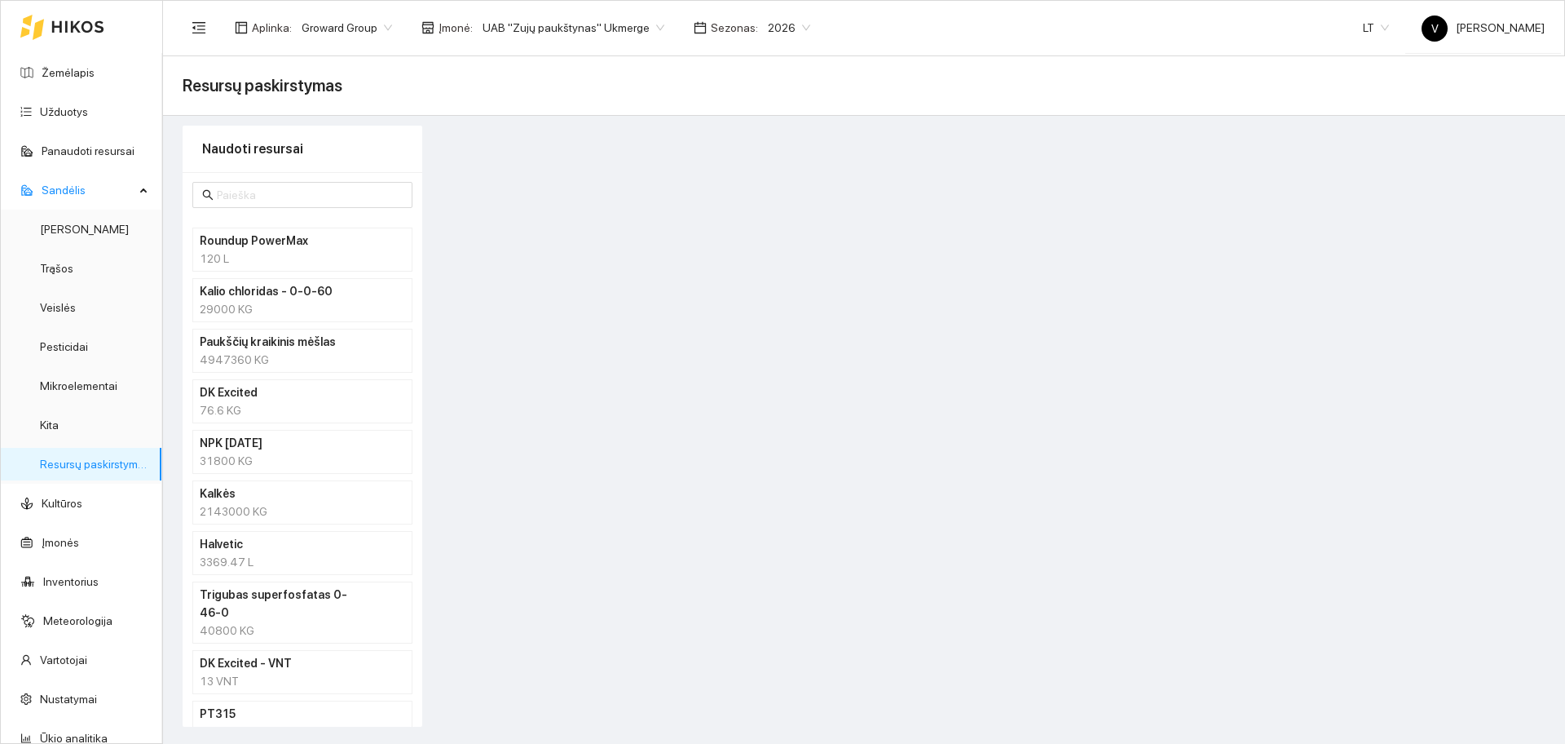
click at [254, 358] on div "4947360 KG" at bounding box center [302, 360] width 205 height 18
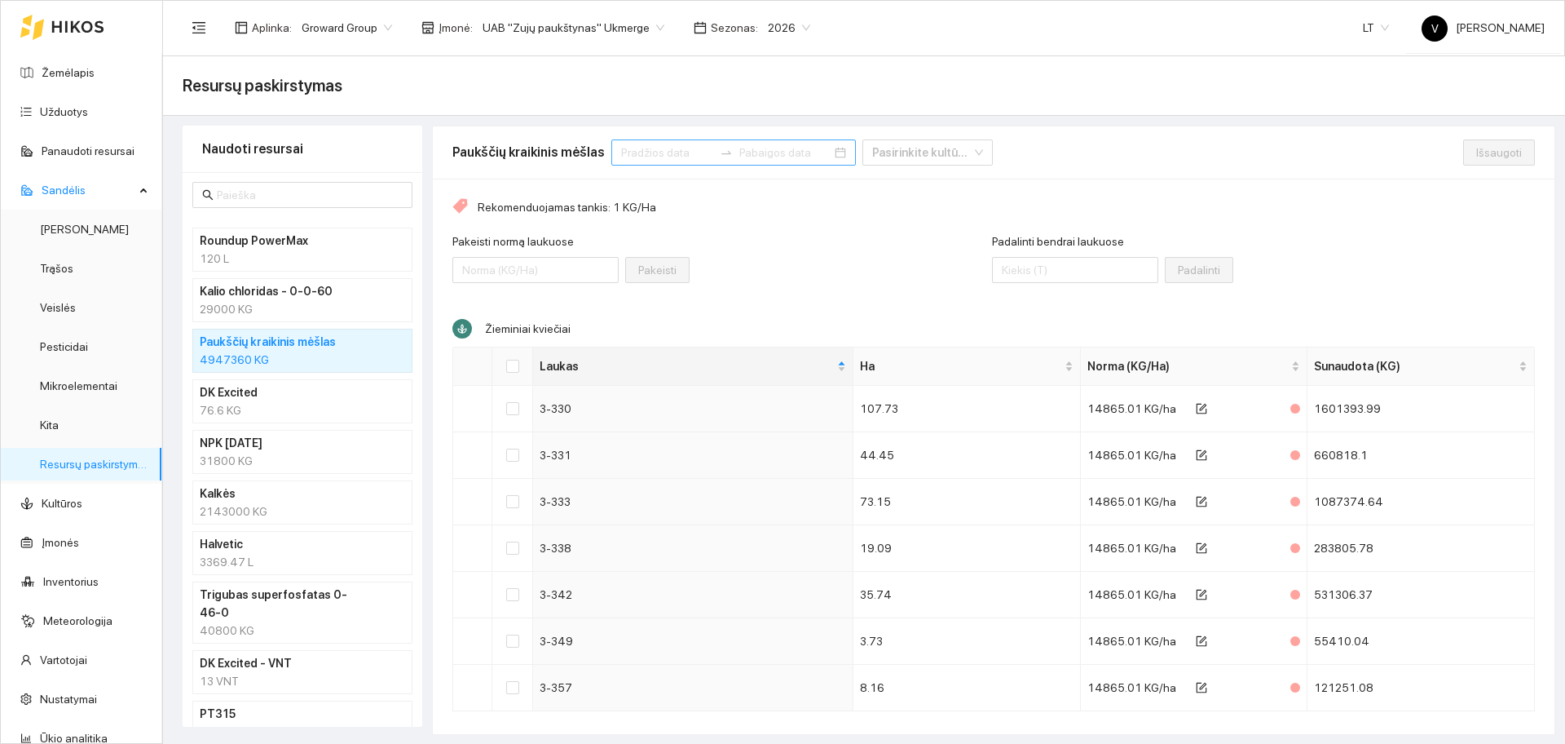
click at [636, 155] on input at bounding box center [667, 152] width 92 height 18
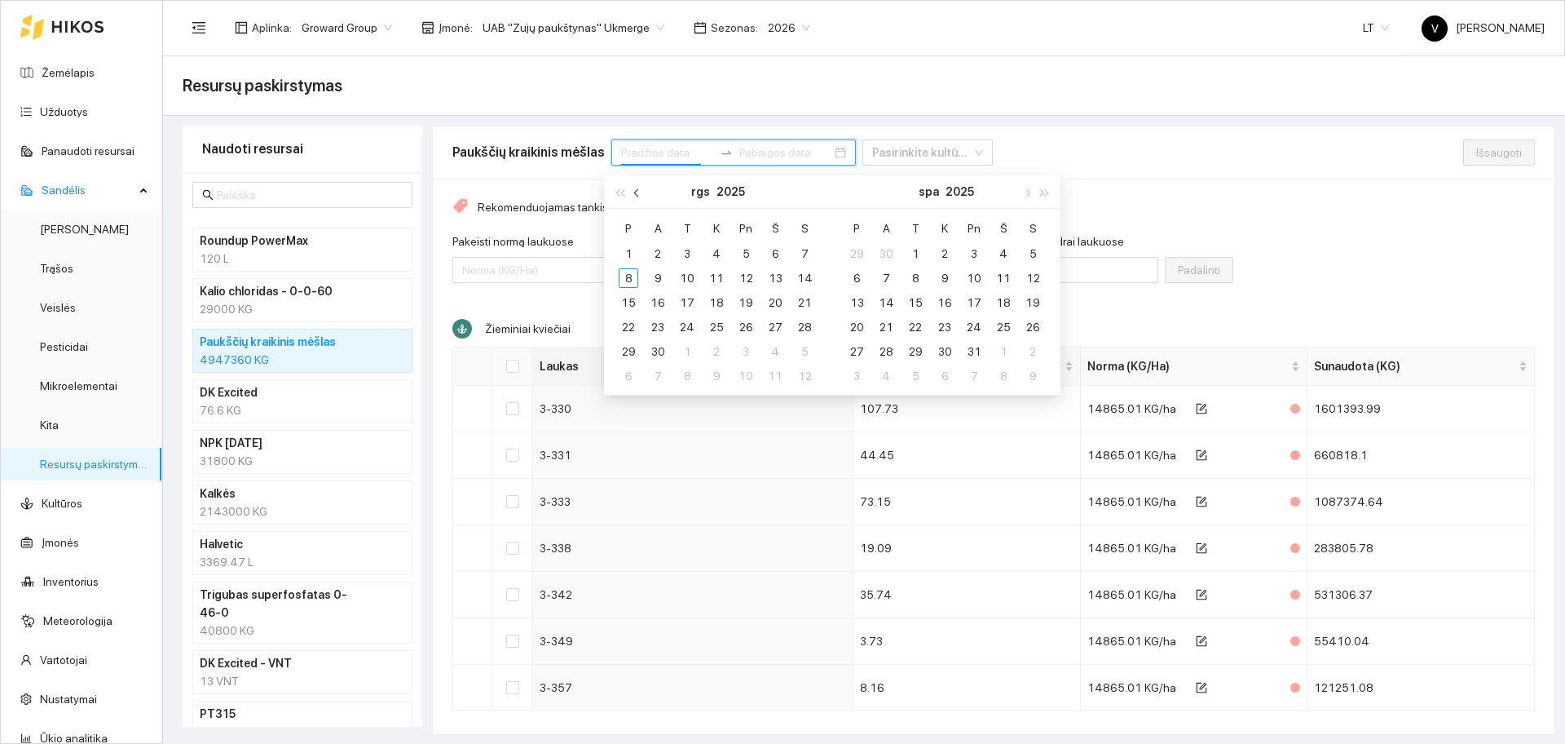
click at [637, 191] on span "button" at bounding box center [638, 192] width 8 height 8
type input "[DATE]"
click at [748, 256] on div "1" at bounding box center [746, 254] width 20 height 20
type input "[DATE]"
click at [807, 348] on div "31" at bounding box center [805, 352] width 20 height 20
